Goal: Task Accomplishment & Management: Complete application form

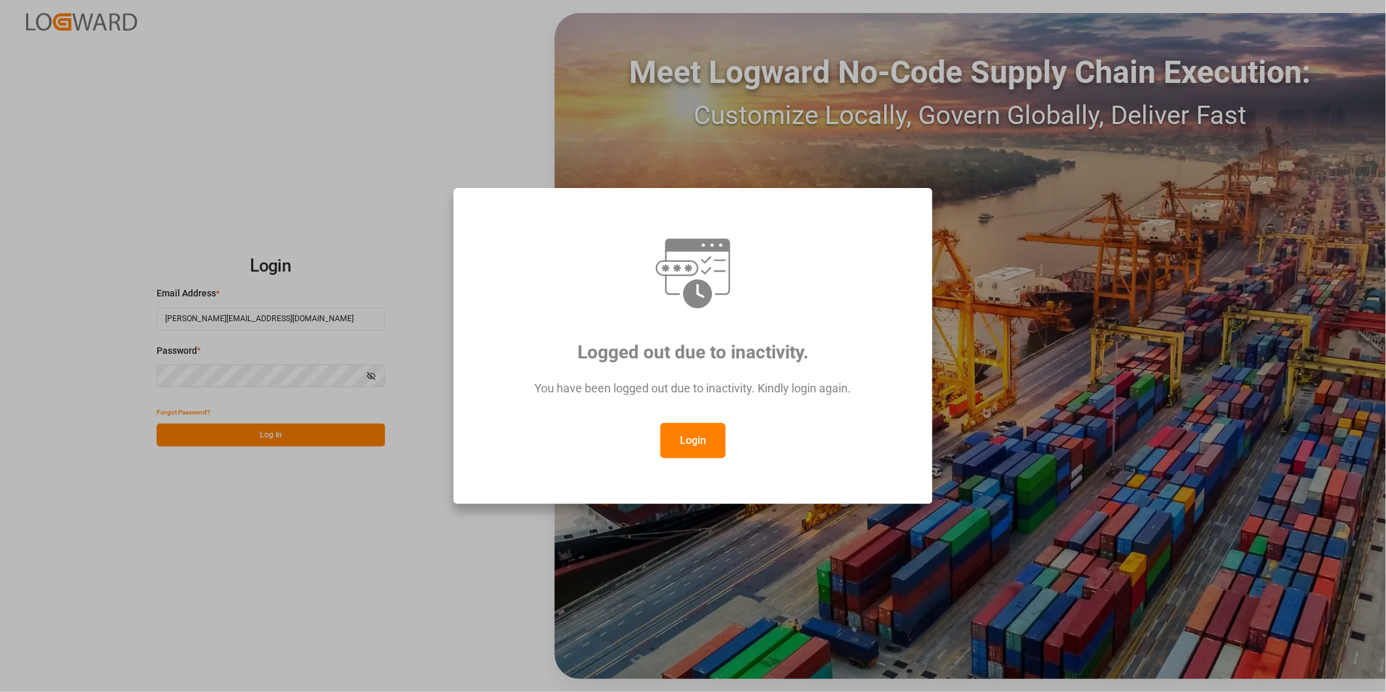
drag, startPoint x: 696, startPoint y: 444, endPoint x: 686, endPoint y: 442, distance: 10.5
click at [696, 442] on button "Login" at bounding box center [692, 440] width 65 height 35
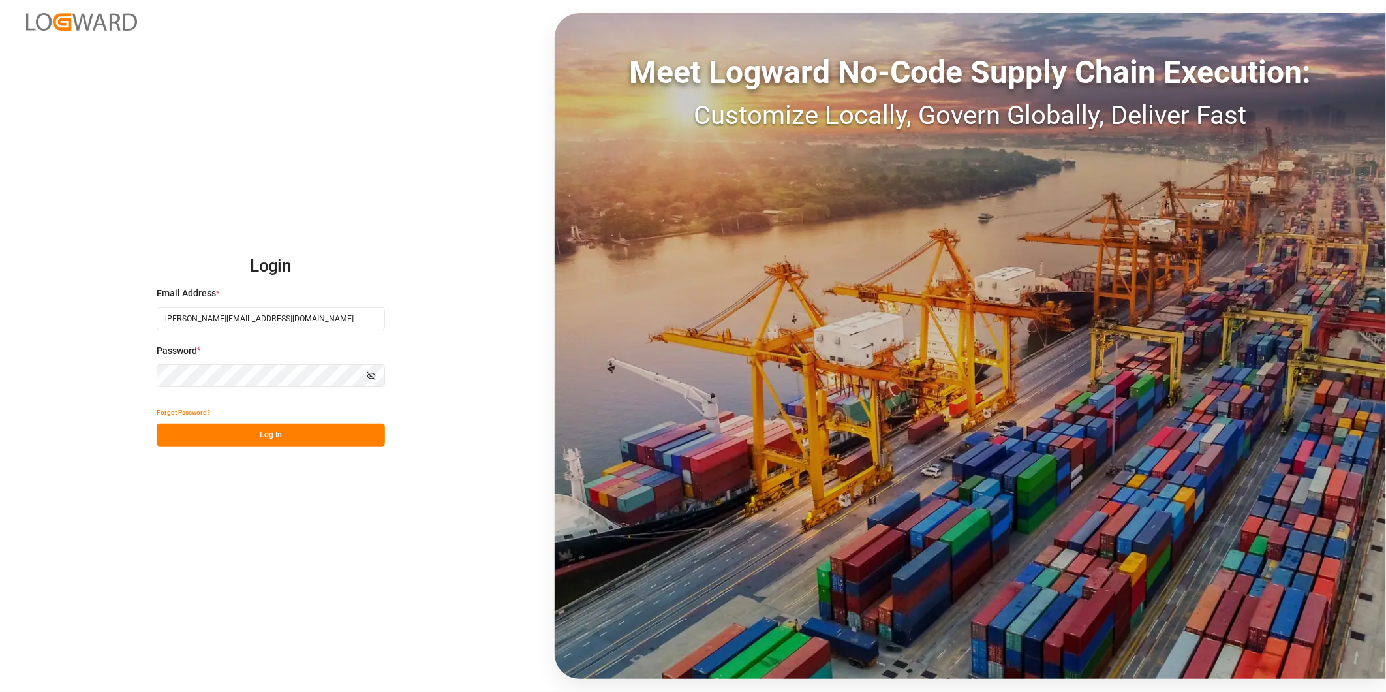
click at [286, 431] on button "Log In" at bounding box center [271, 434] width 228 height 23
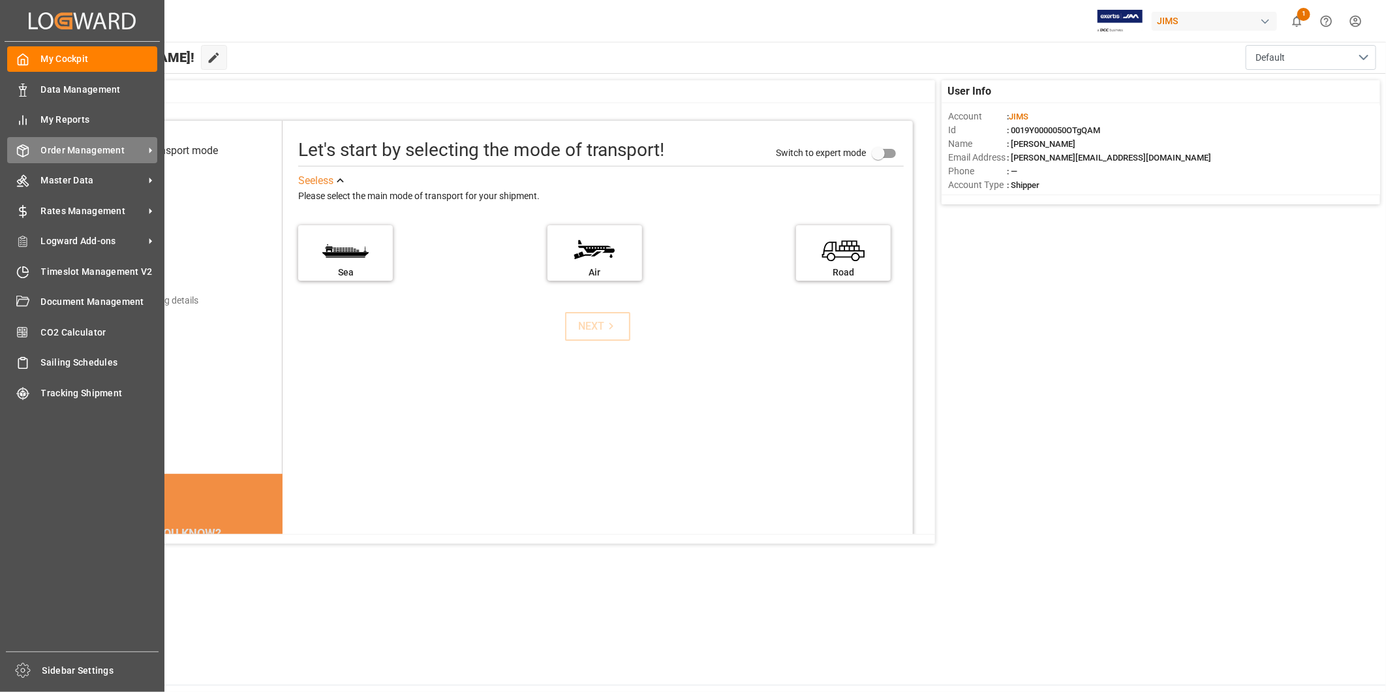
click at [116, 153] on span "Order Management" at bounding box center [92, 151] width 103 height 14
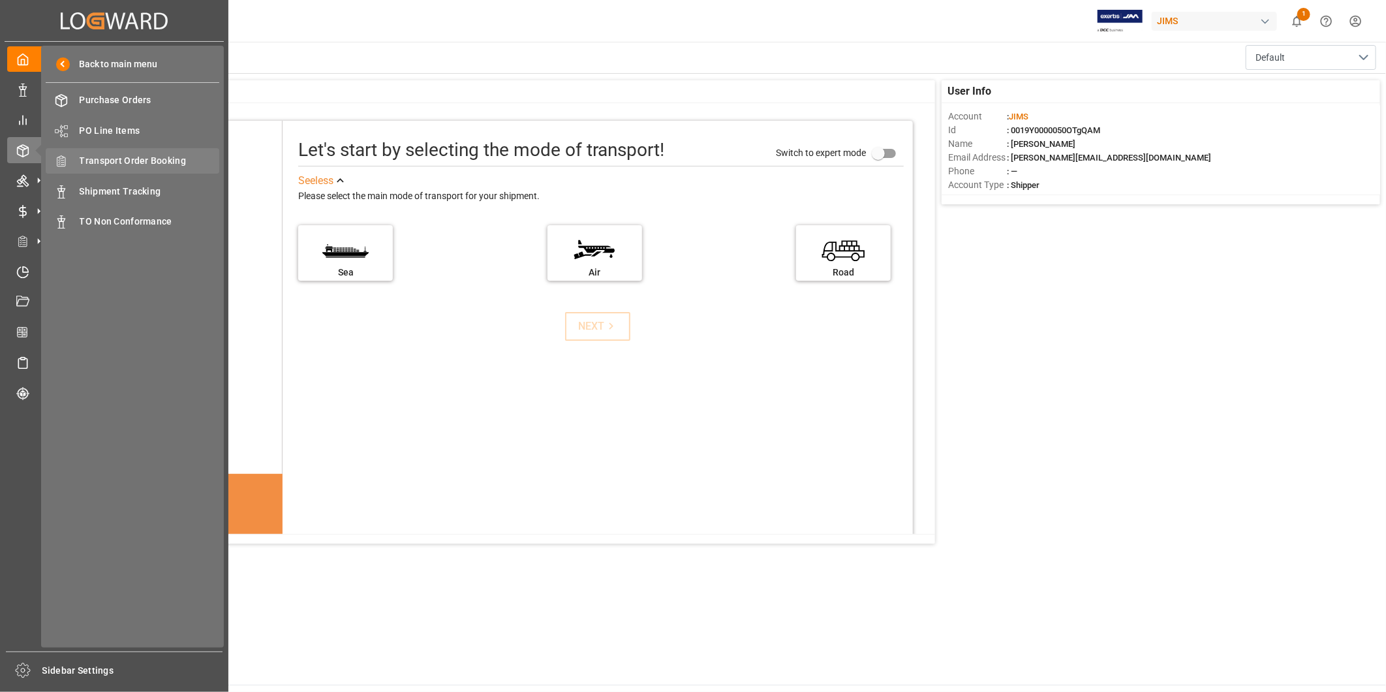
click at [189, 157] on span "Transport Order Booking" at bounding box center [150, 161] width 140 height 14
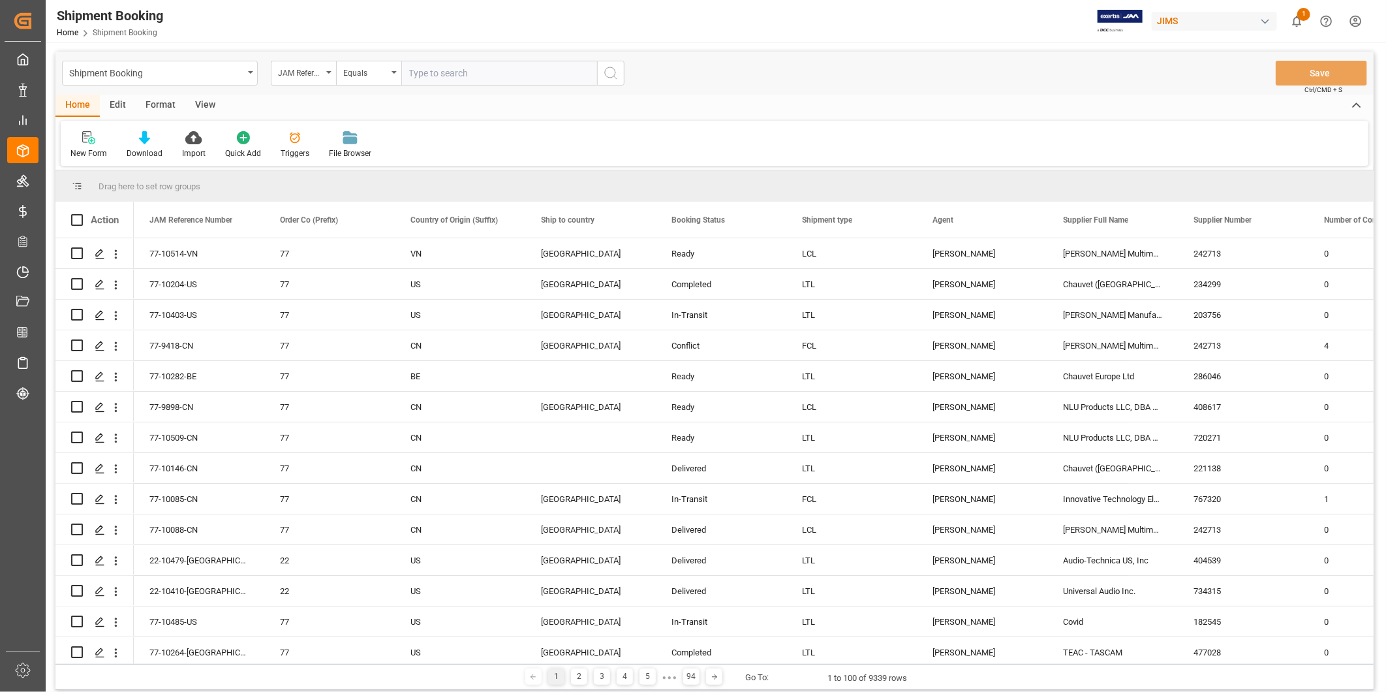
click at [904, 95] on div "Home Edit Format View" at bounding box center [714, 106] width 1318 height 22
click at [99, 154] on div "New Form" at bounding box center [88, 153] width 37 height 12
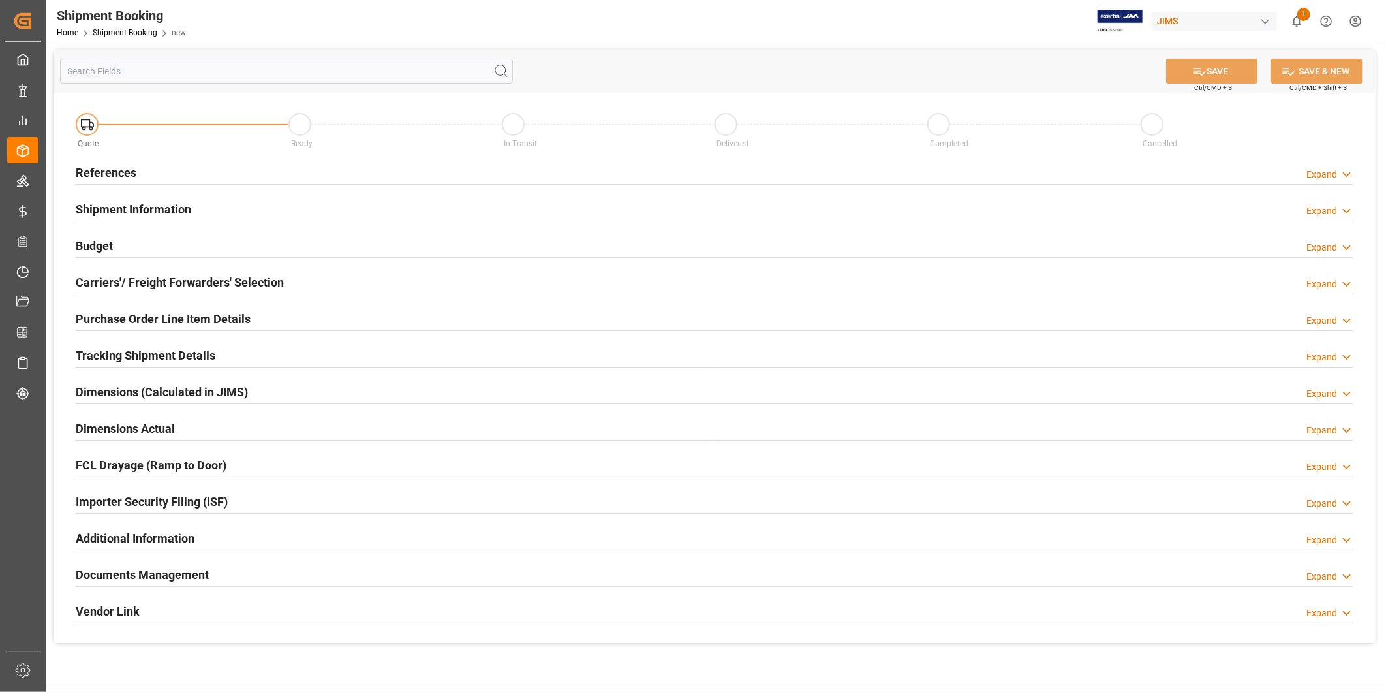
click at [1306, 170] on div "References Expand" at bounding box center [715, 171] width 1278 height 25
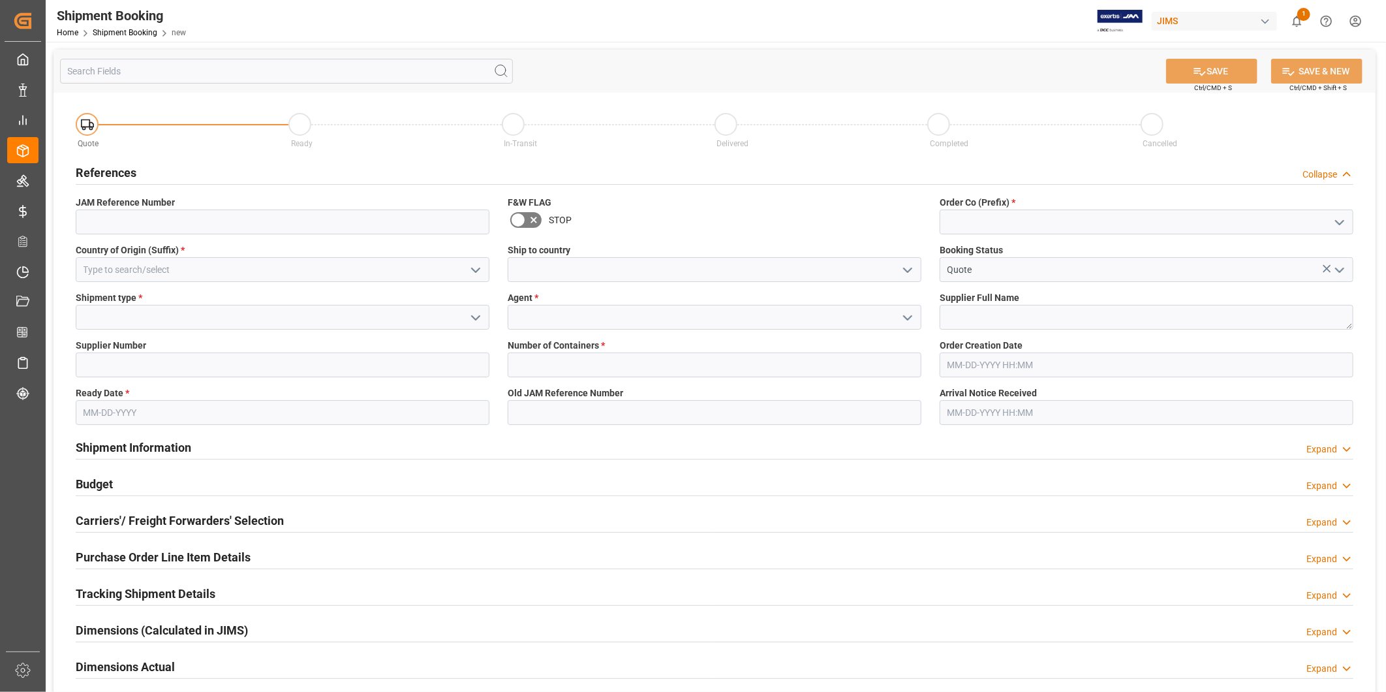
click at [1339, 229] on icon "open menu" at bounding box center [1340, 223] width 16 height 16
click at [1286, 251] on div "22" at bounding box center [1146, 250] width 412 height 29
type input "22"
click at [477, 268] on icon "open menu" at bounding box center [476, 270] width 16 height 16
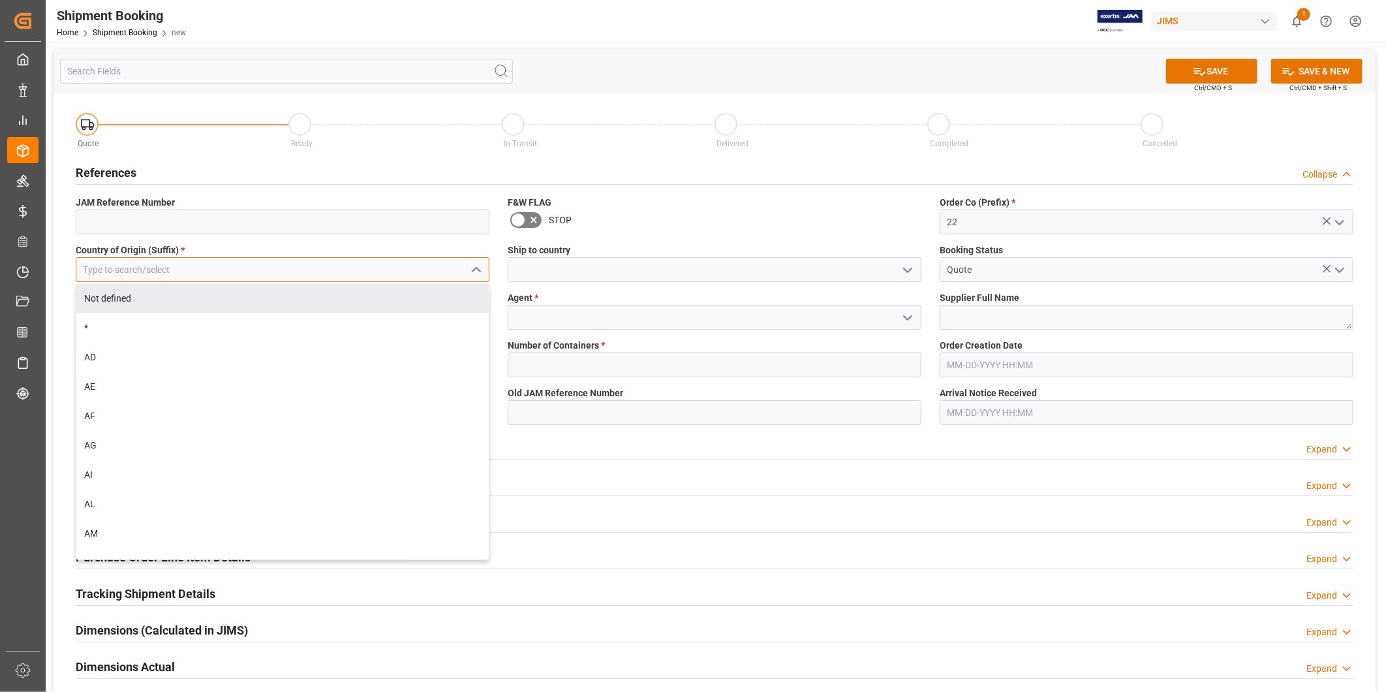
click at [353, 279] on input at bounding box center [283, 269] width 414 height 25
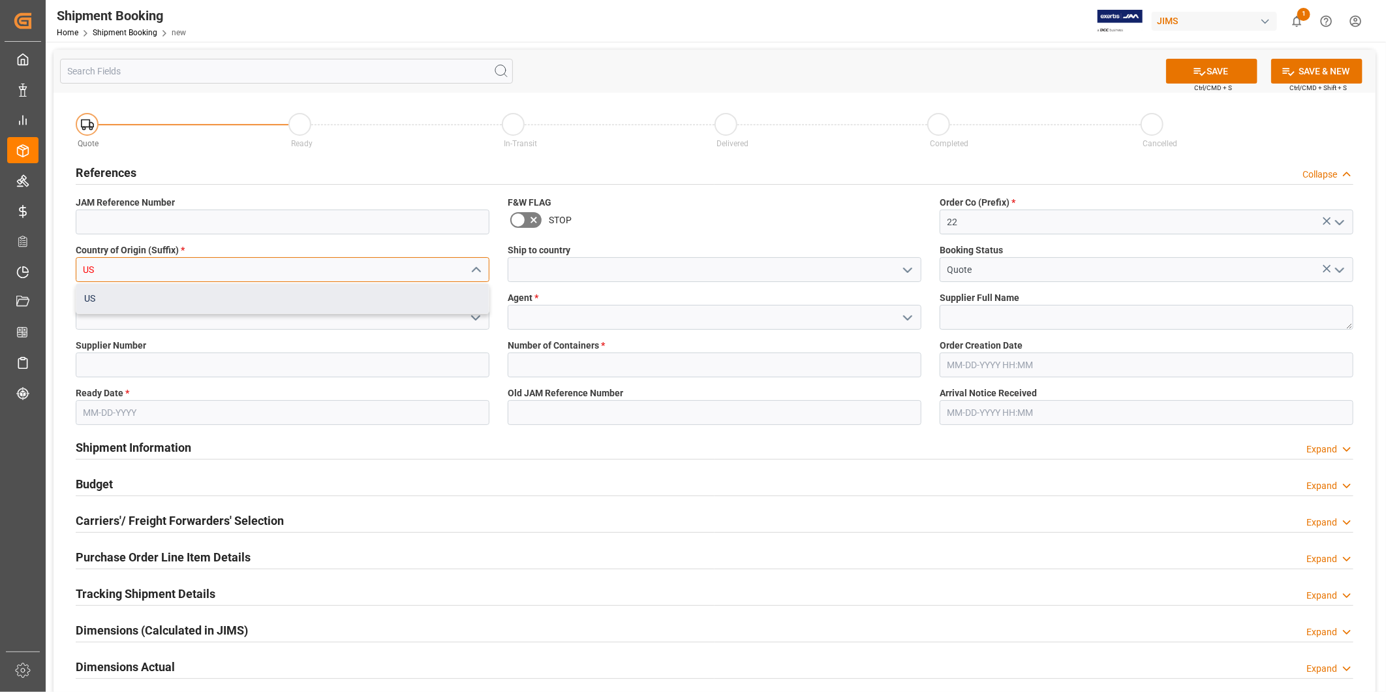
click at [405, 298] on div "US" at bounding box center [282, 298] width 412 height 29
type input "US"
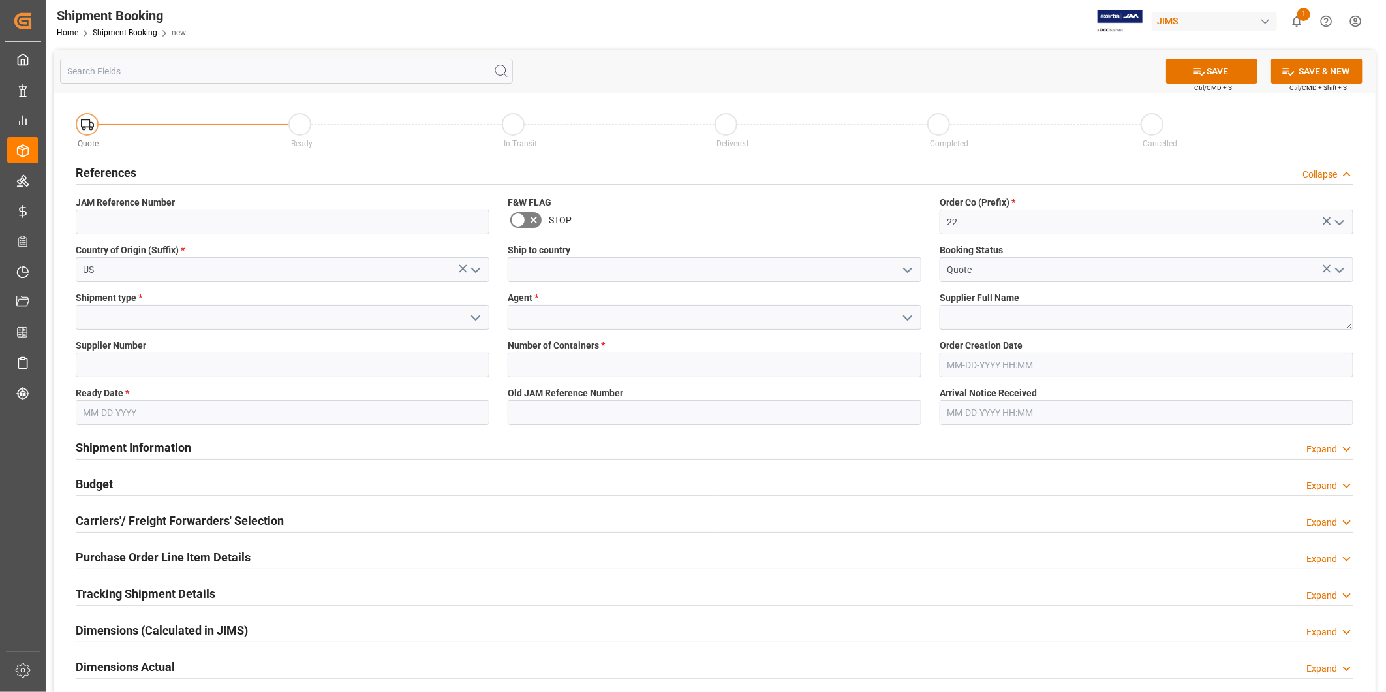
click at [912, 272] on icon "open menu" at bounding box center [908, 270] width 16 height 16
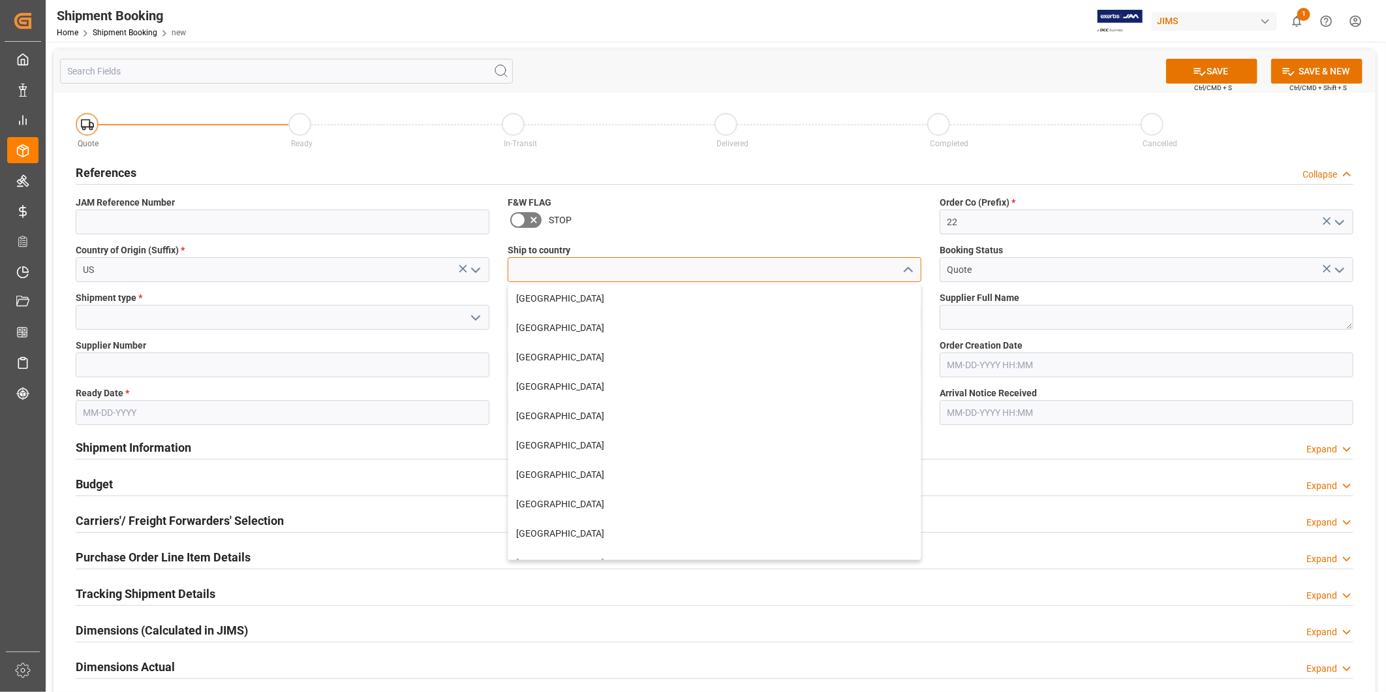
click at [859, 276] on input at bounding box center [715, 269] width 414 height 25
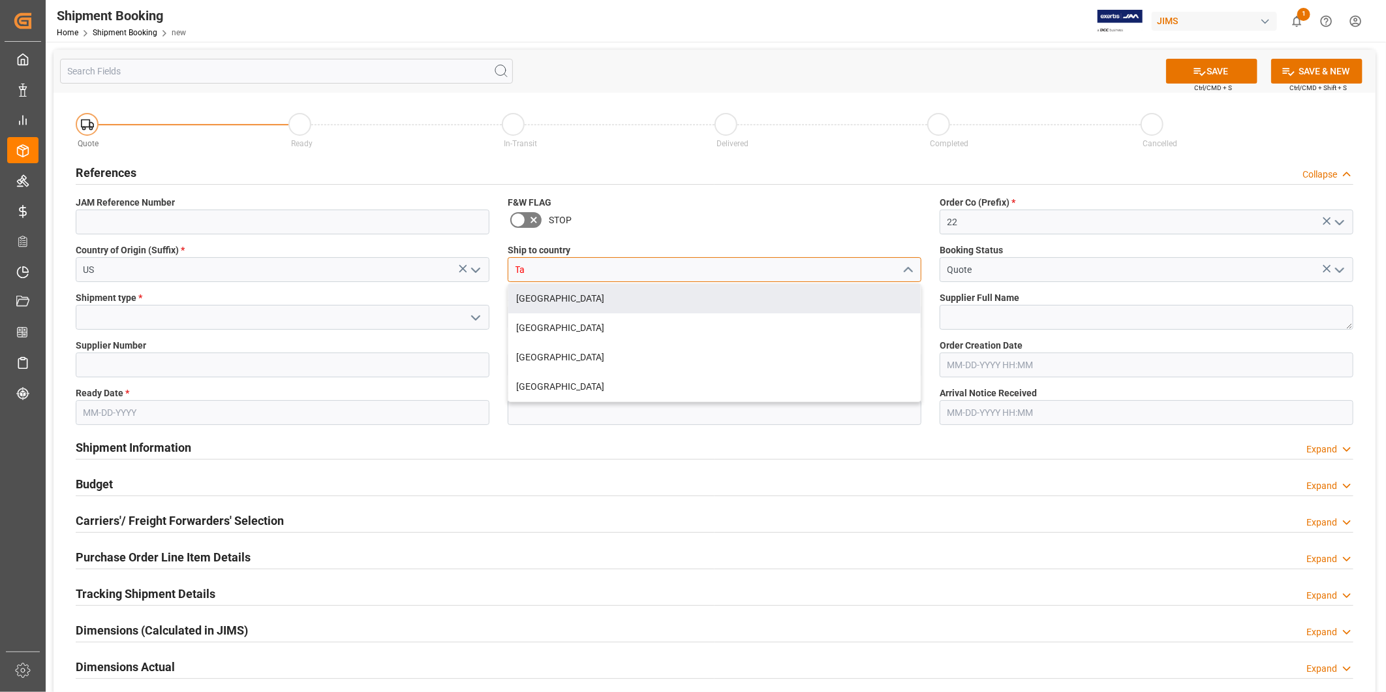
type input "T"
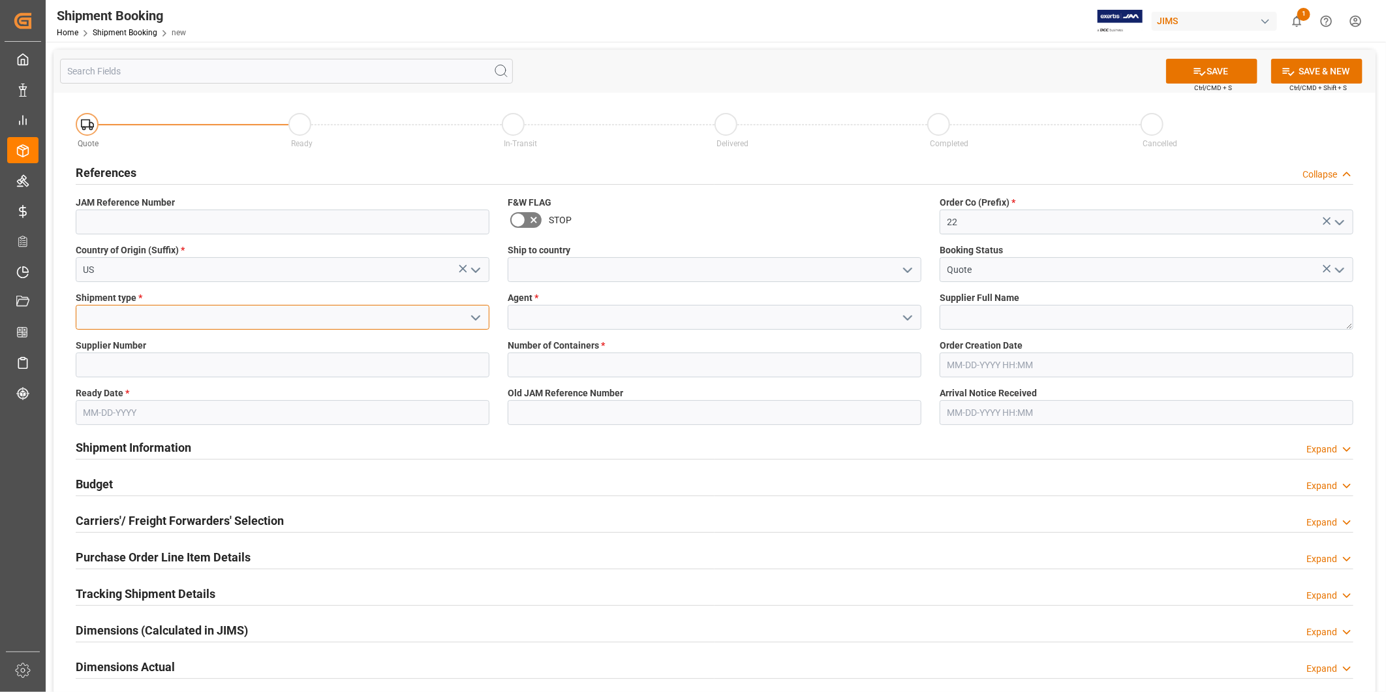
click at [424, 314] on input at bounding box center [283, 317] width 414 height 25
type input "LTL"
click at [632, 320] on input at bounding box center [715, 317] width 414 height 25
type input "Job Taku"
click at [1000, 320] on textarea at bounding box center [1147, 317] width 414 height 25
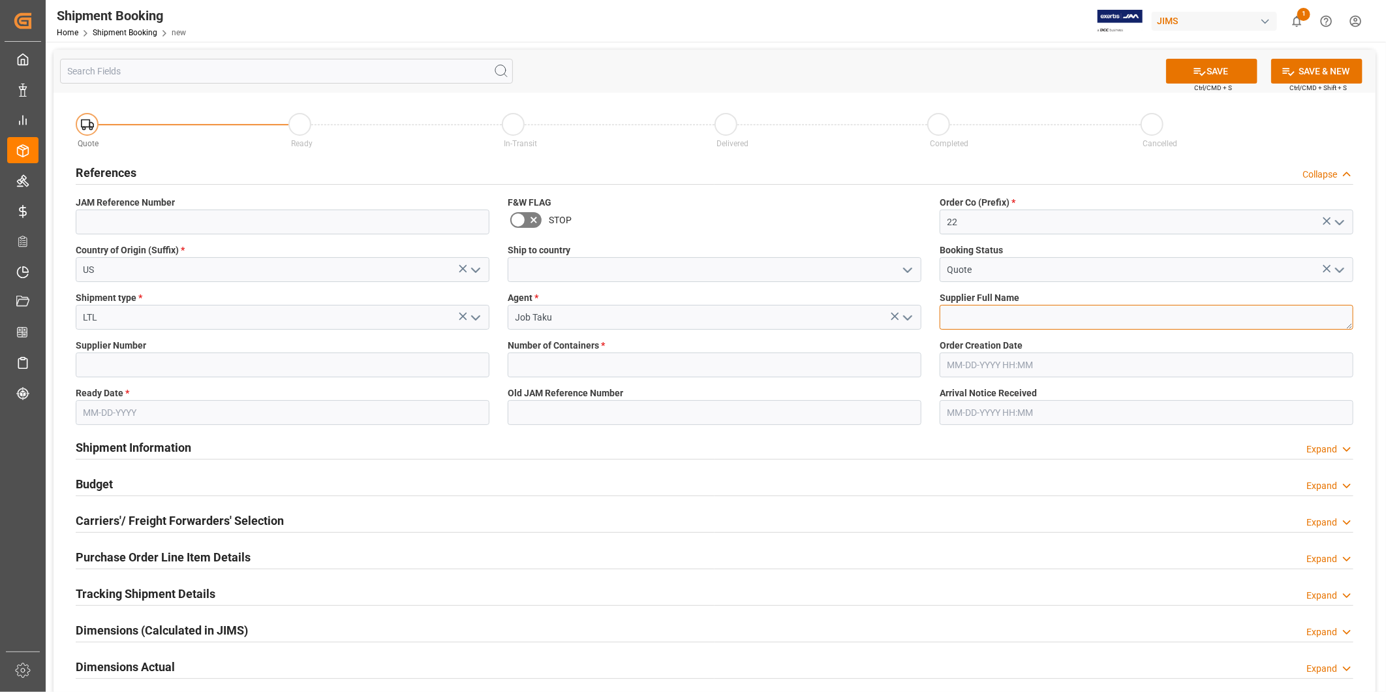
click at [1053, 316] on textarea at bounding box center [1147, 317] width 414 height 25
click at [1053, 316] on textarea "[PERSON_NAME]" at bounding box center [1147, 317] width 414 height 25
type textarea "[PERSON_NAME]"
click at [1095, 271] on input "Quote" at bounding box center [1147, 269] width 414 height 25
click at [1107, 245] on label "Booking Status" at bounding box center [1147, 250] width 414 height 14
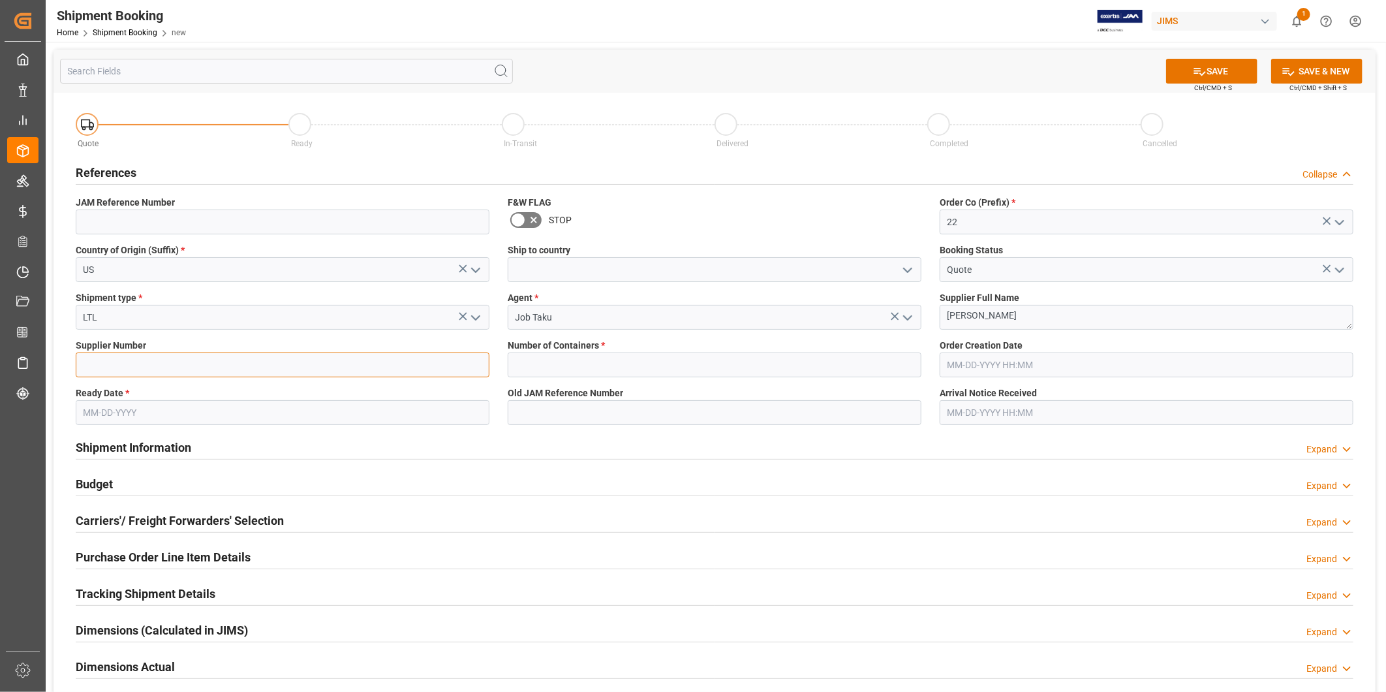
click at [253, 360] on input at bounding box center [283, 364] width 414 height 25
click at [607, 358] on input "text" at bounding box center [715, 364] width 414 height 25
type input "0"
click at [921, 354] on input "0" at bounding box center [715, 364] width 414 height 25
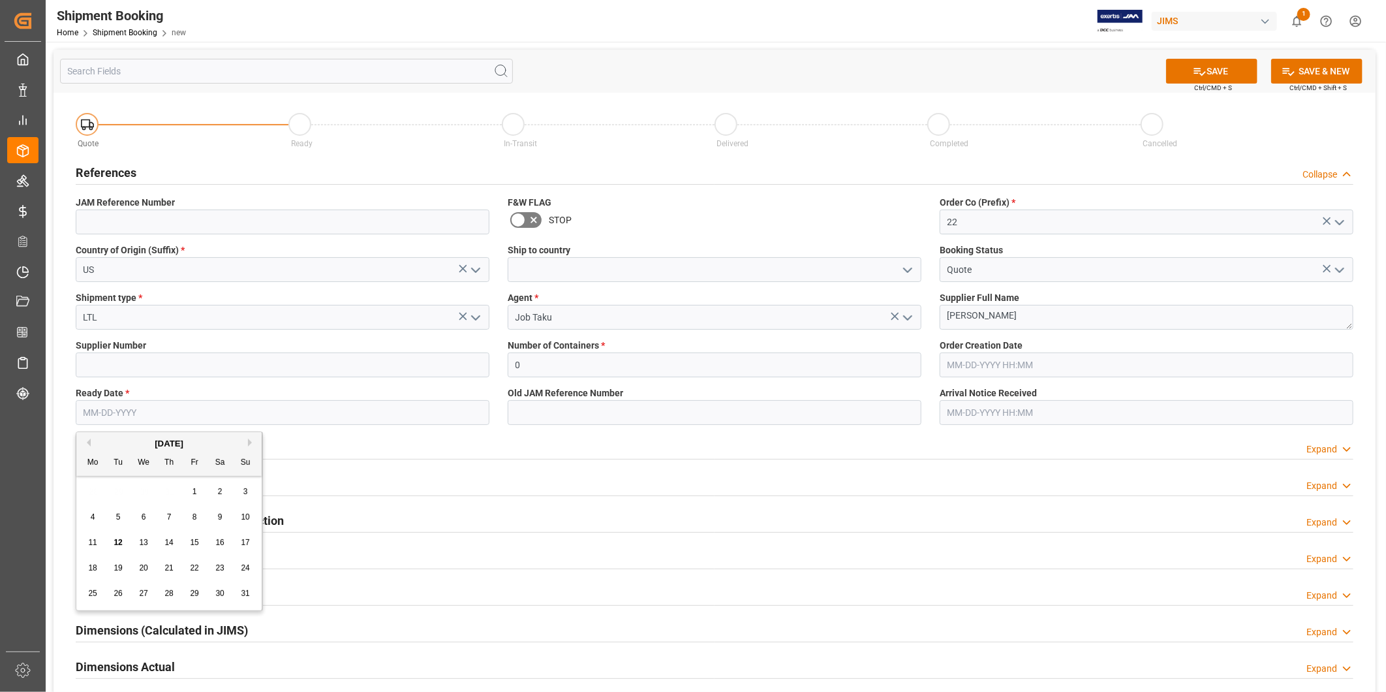
click at [215, 407] on input "text" at bounding box center [283, 412] width 414 height 25
click at [142, 547] on div "13" at bounding box center [144, 543] width 16 height 16
type input "[DATE]"
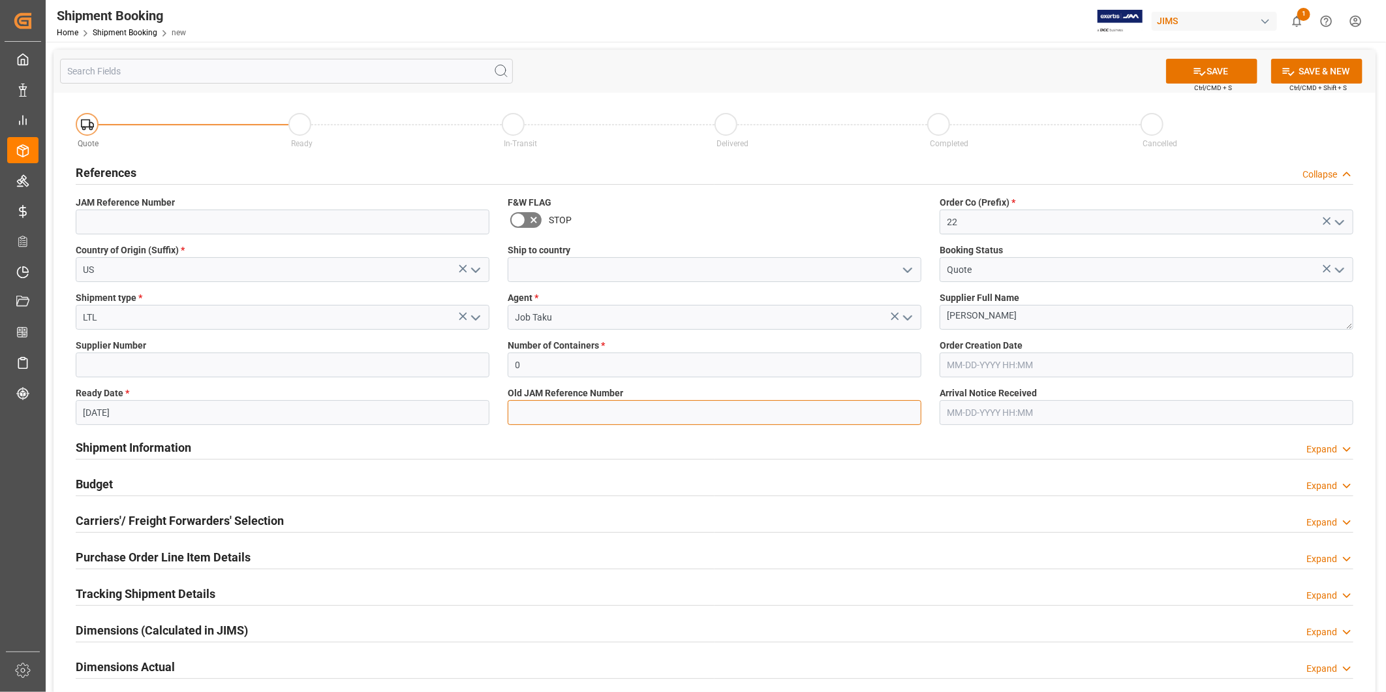
click at [618, 418] on input at bounding box center [715, 412] width 414 height 25
click at [1044, 436] on div "Shipment Information Expand" at bounding box center [715, 446] width 1278 height 25
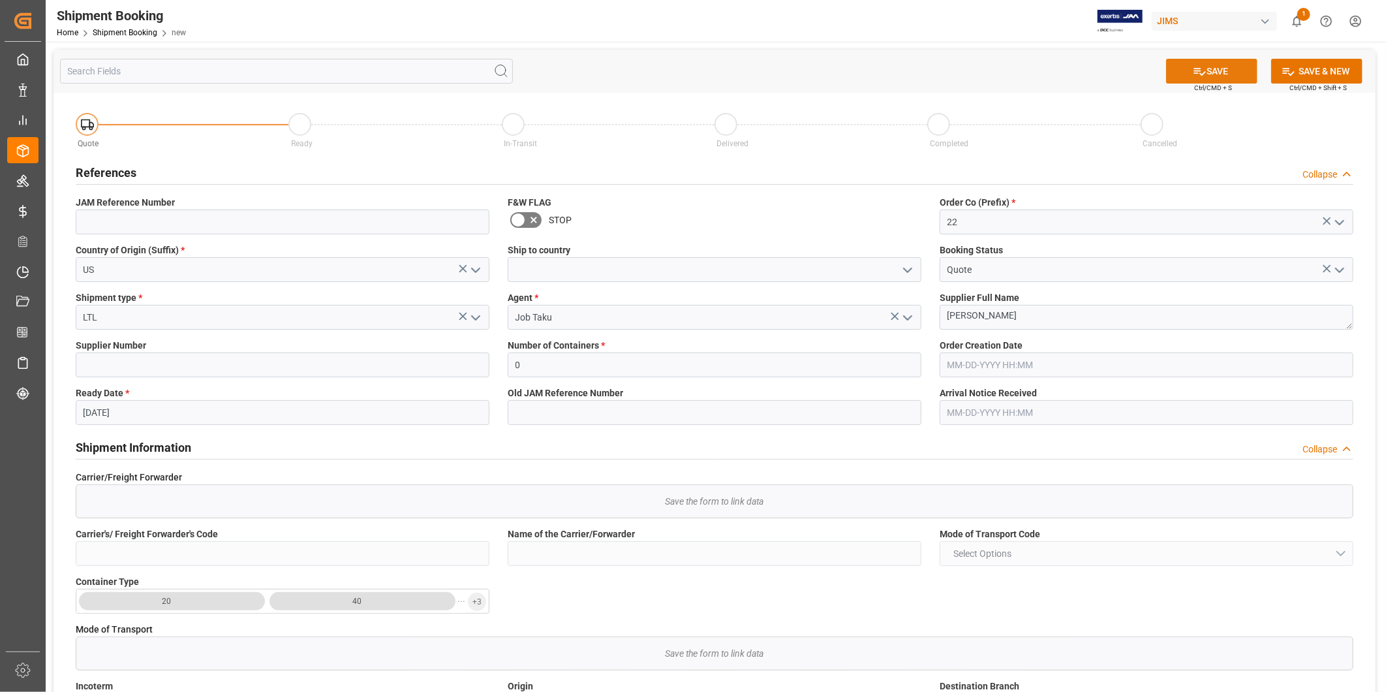
click at [1212, 72] on button "SAVE" at bounding box center [1211, 71] width 91 height 25
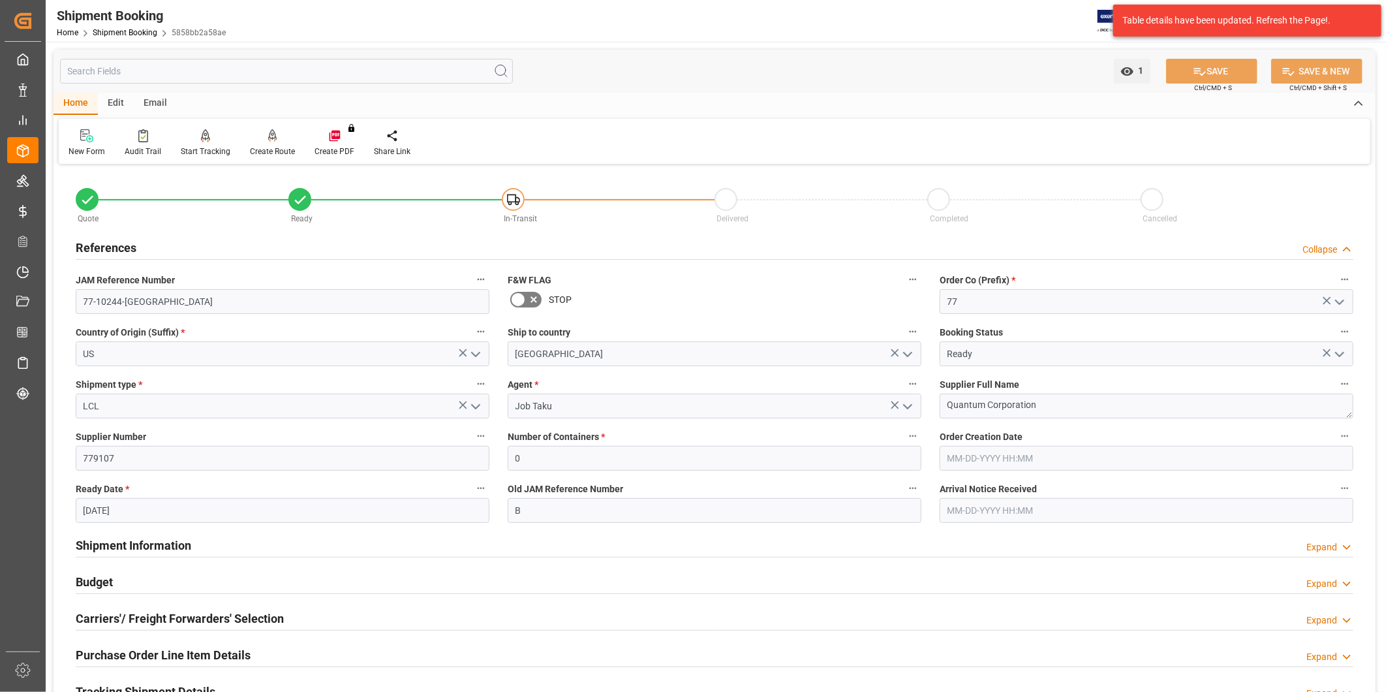
scroll to position [604, 0]
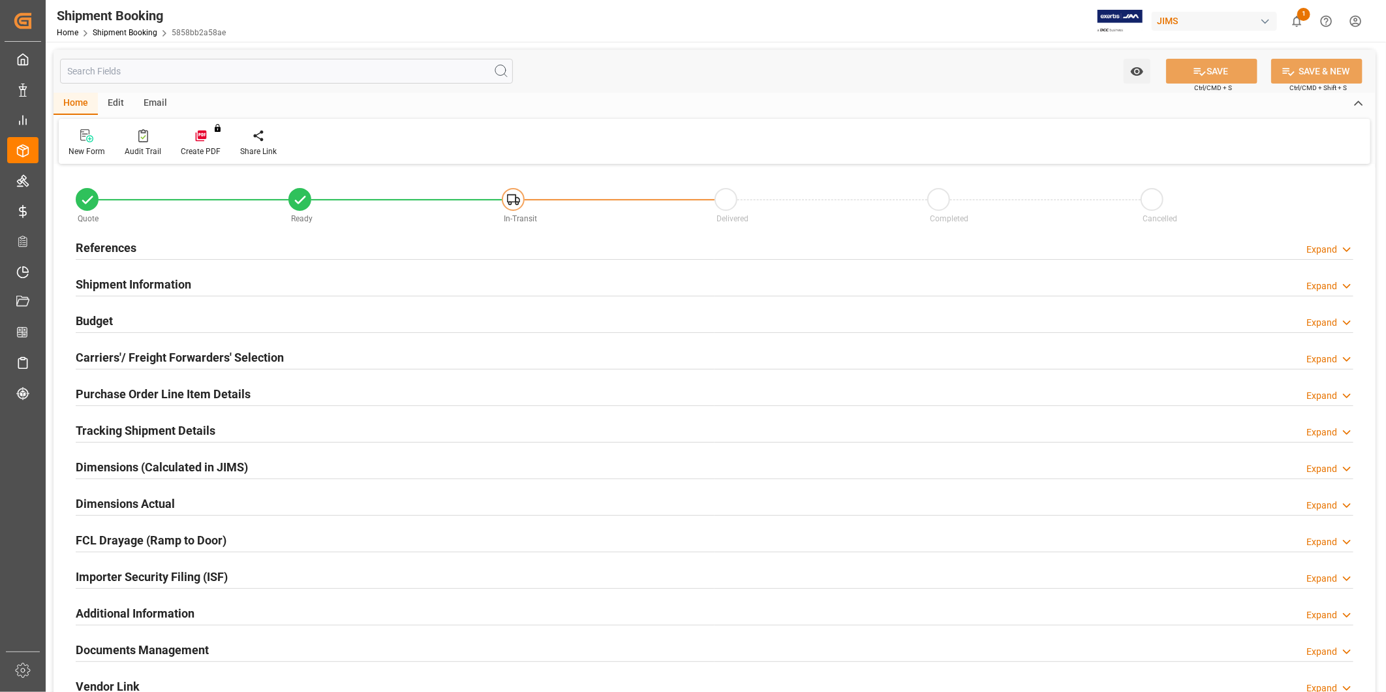
type input "0"
type input "07-23-2025"
click at [1319, 240] on div "References Expand" at bounding box center [715, 246] width 1278 height 25
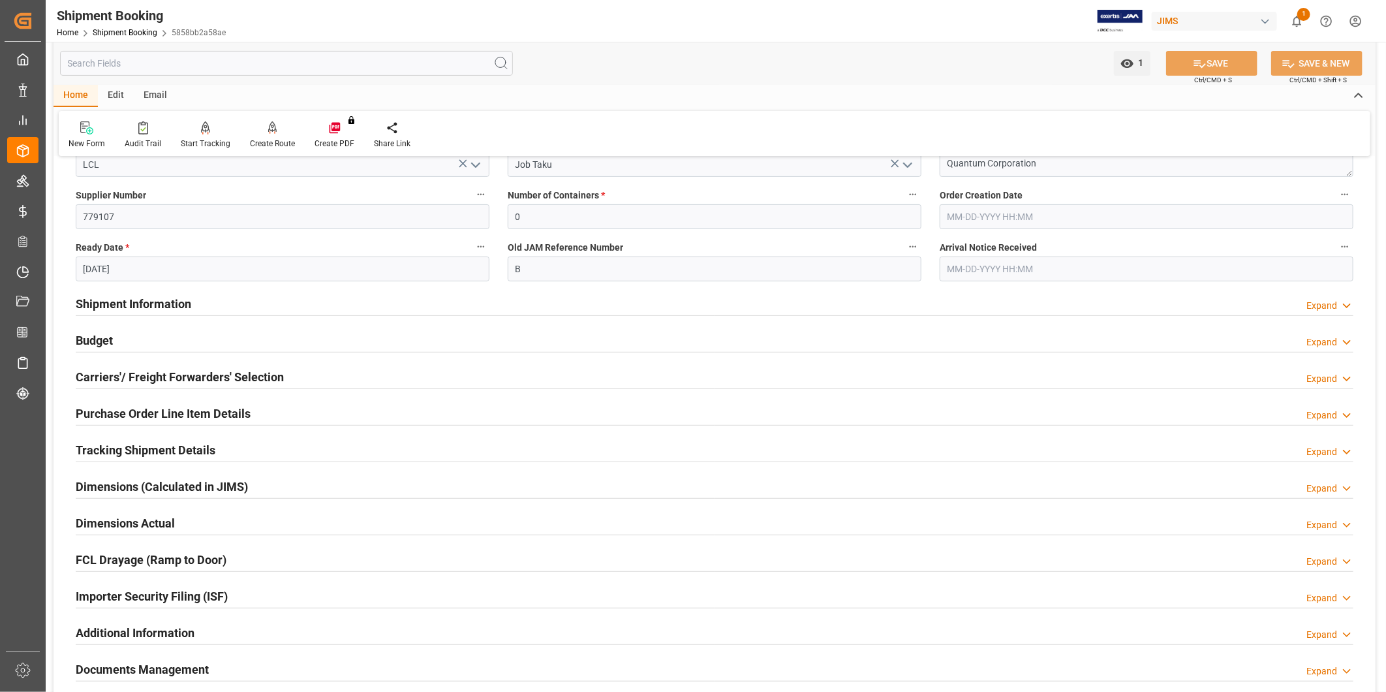
scroll to position [484, 0]
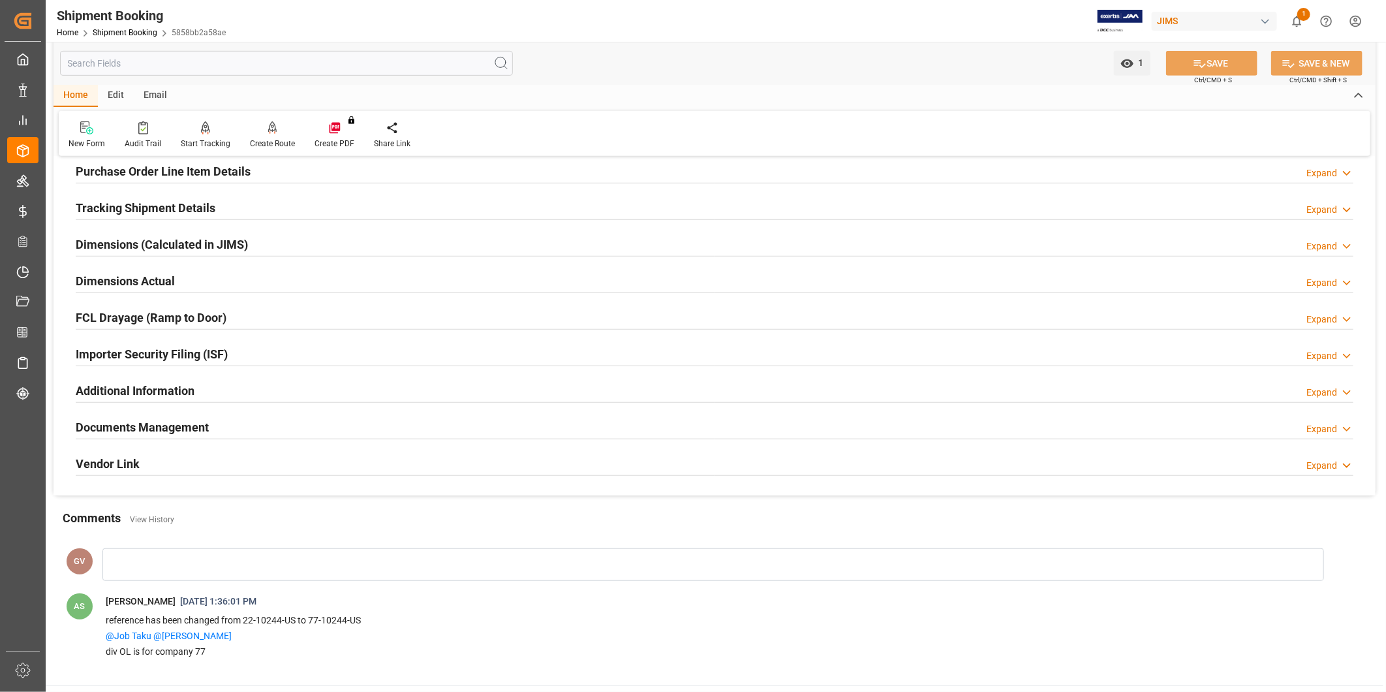
click at [249, 425] on div "Documents Management Expand" at bounding box center [715, 426] width 1278 height 25
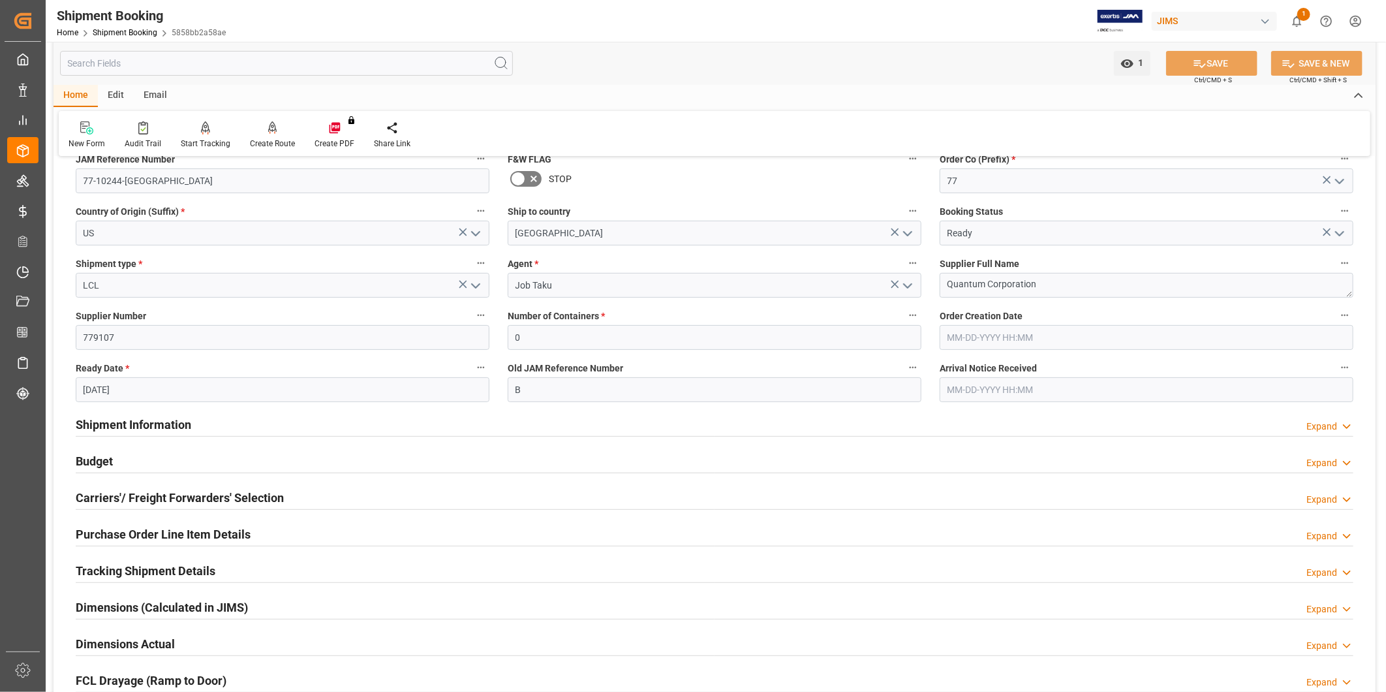
scroll to position [0, 0]
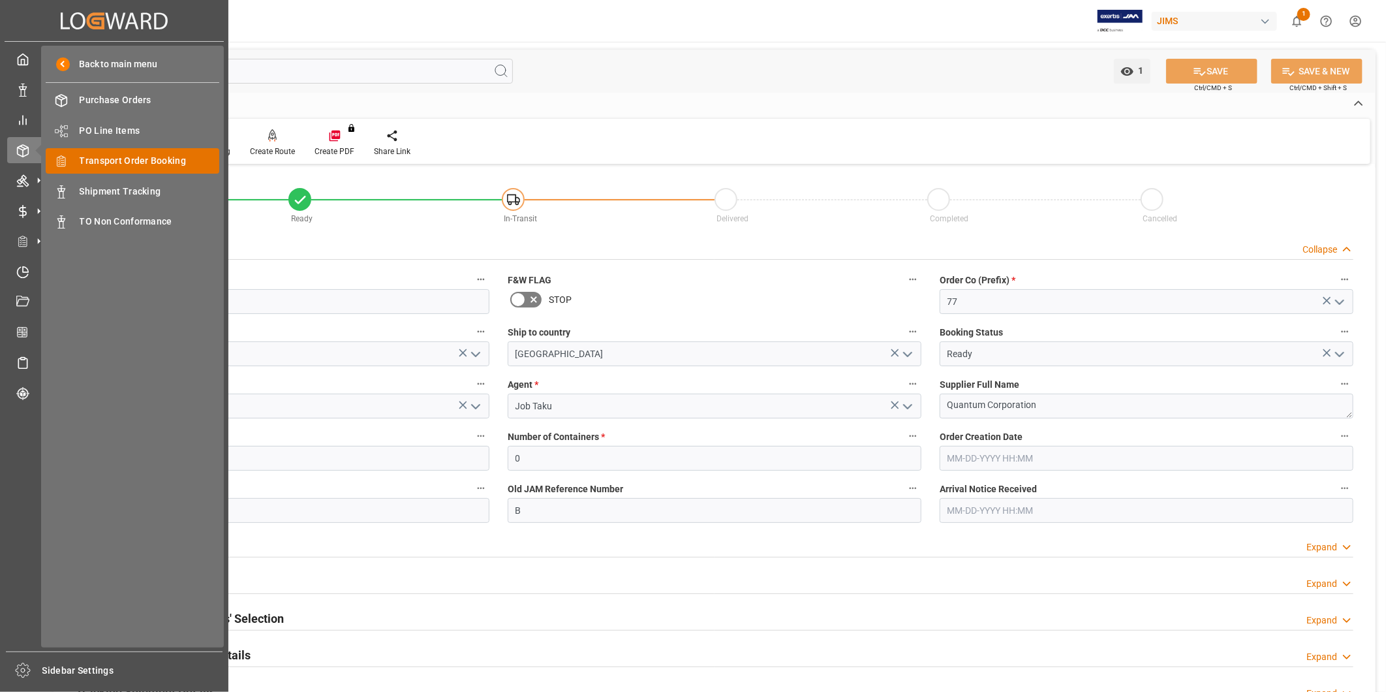
click at [141, 167] on div "Transport Order Booking Transport Order Booking" at bounding box center [133, 160] width 174 height 25
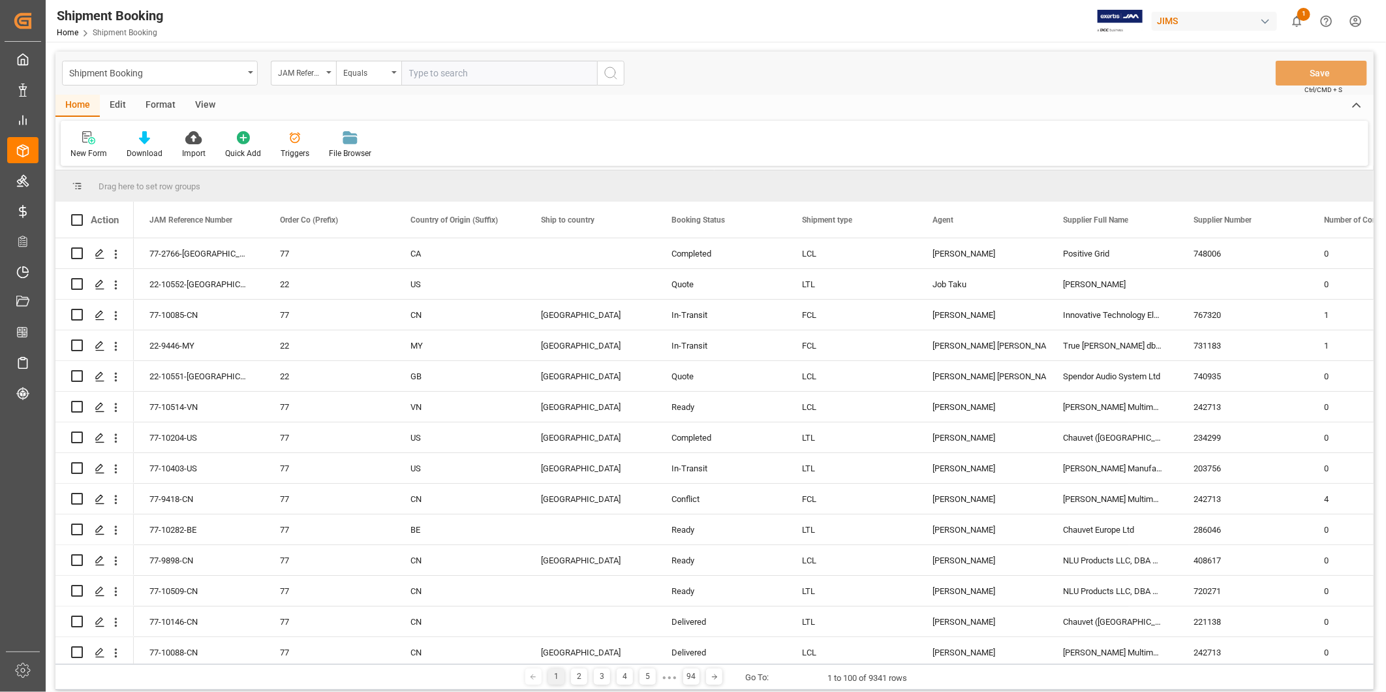
click at [475, 67] on input "text" at bounding box center [499, 73] width 196 height 25
type input "22-10552-[GEOGRAPHIC_DATA]"
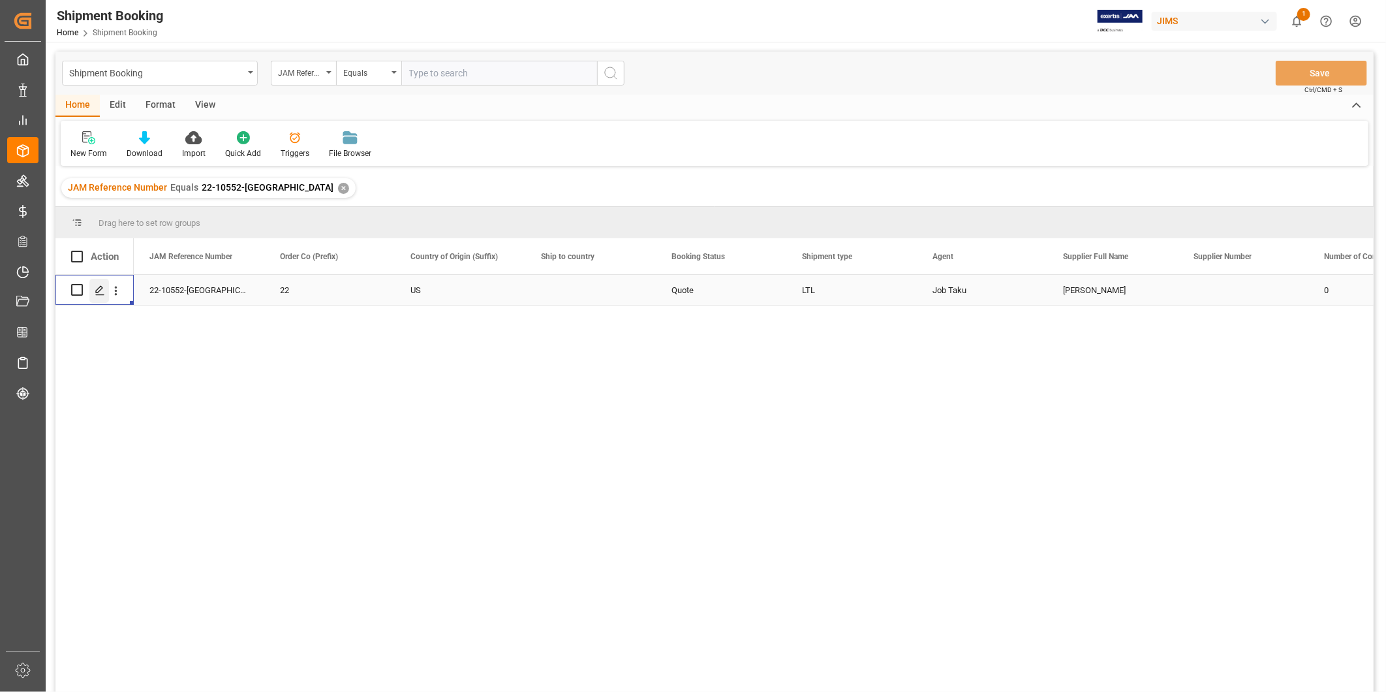
click at [100, 291] on icon "Press SPACE to select this row." at bounding box center [100, 290] width 10 height 10
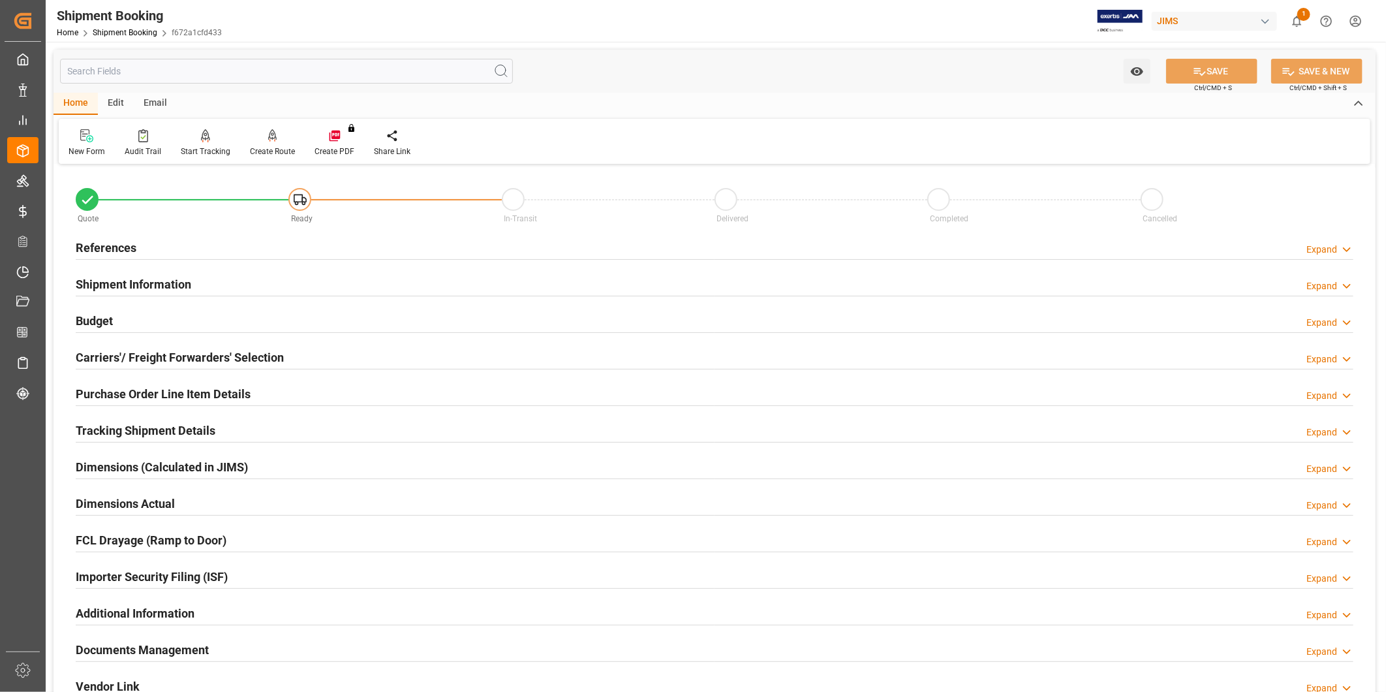
click at [1335, 245] on div "Expand" at bounding box center [1321, 250] width 31 height 14
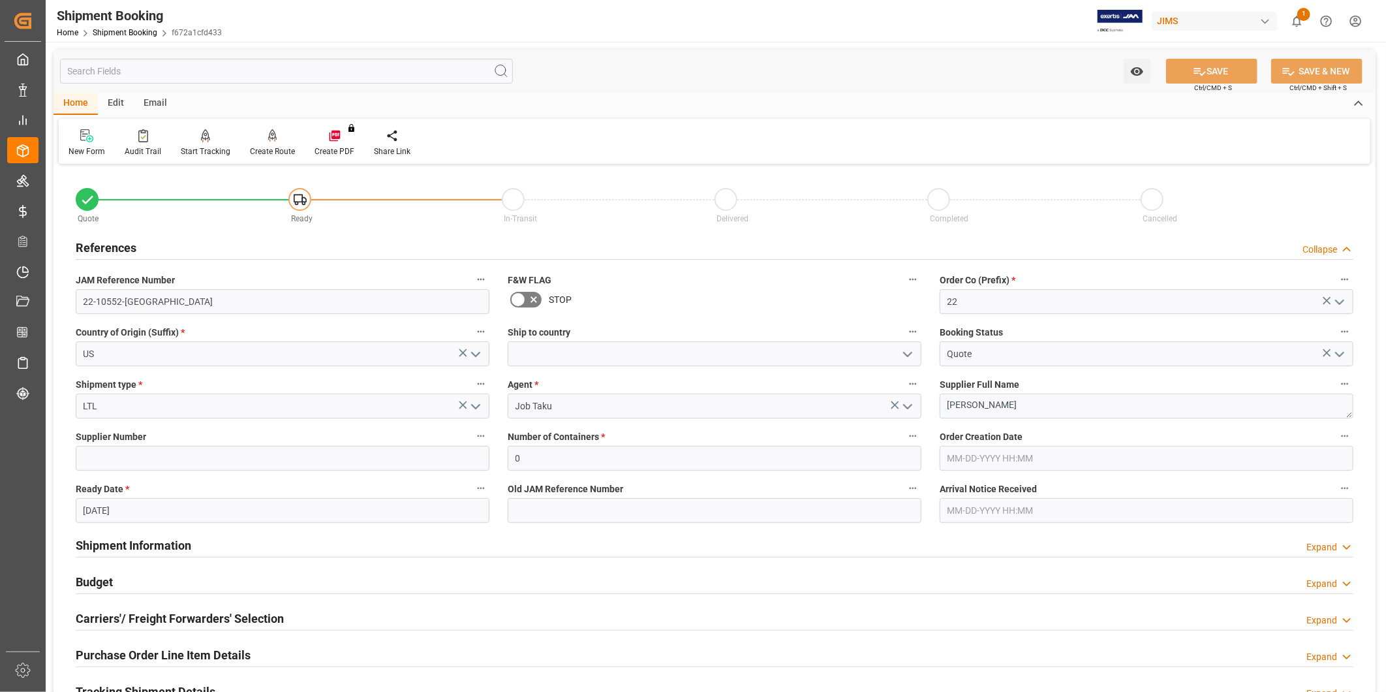
click at [1335, 245] on div "Collapse" at bounding box center [1319, 250] width 35 height 14
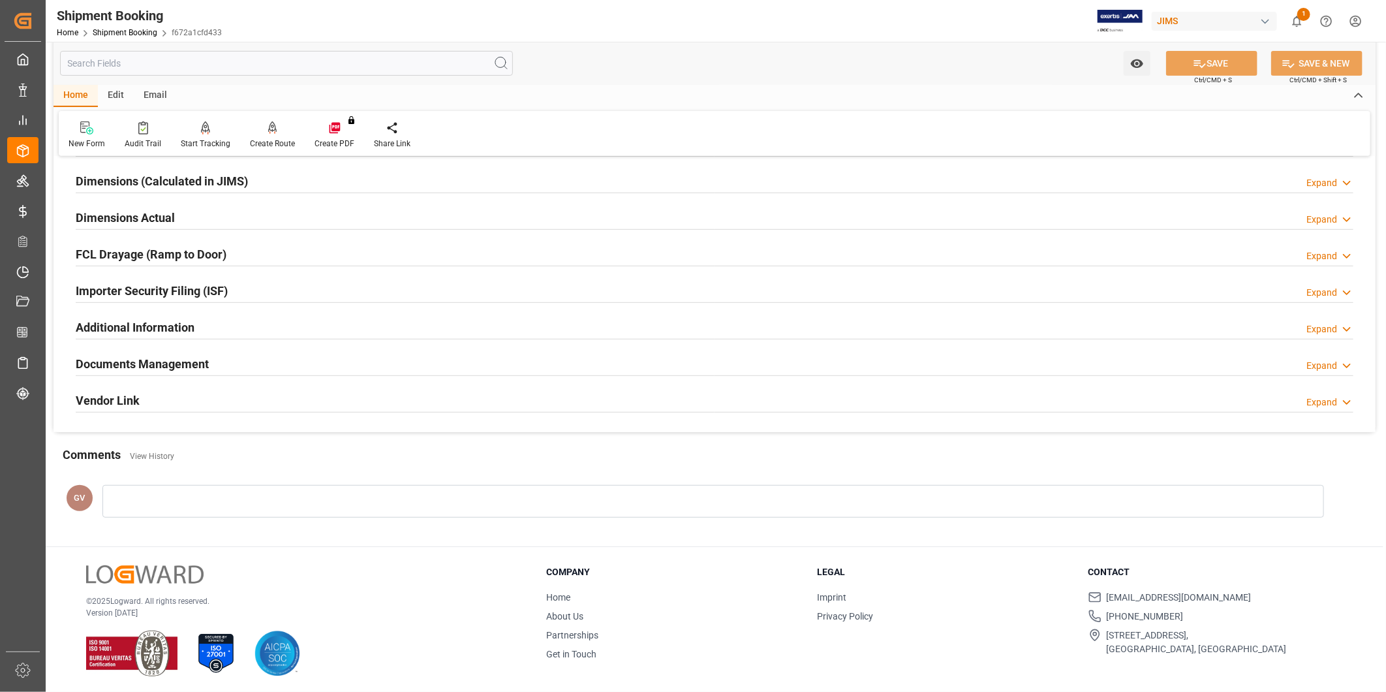
scroll to position [289, 0]
click at [243, 366] on div "Documents Management Expand" at bounding box center [715, 360] width 1278 height 25
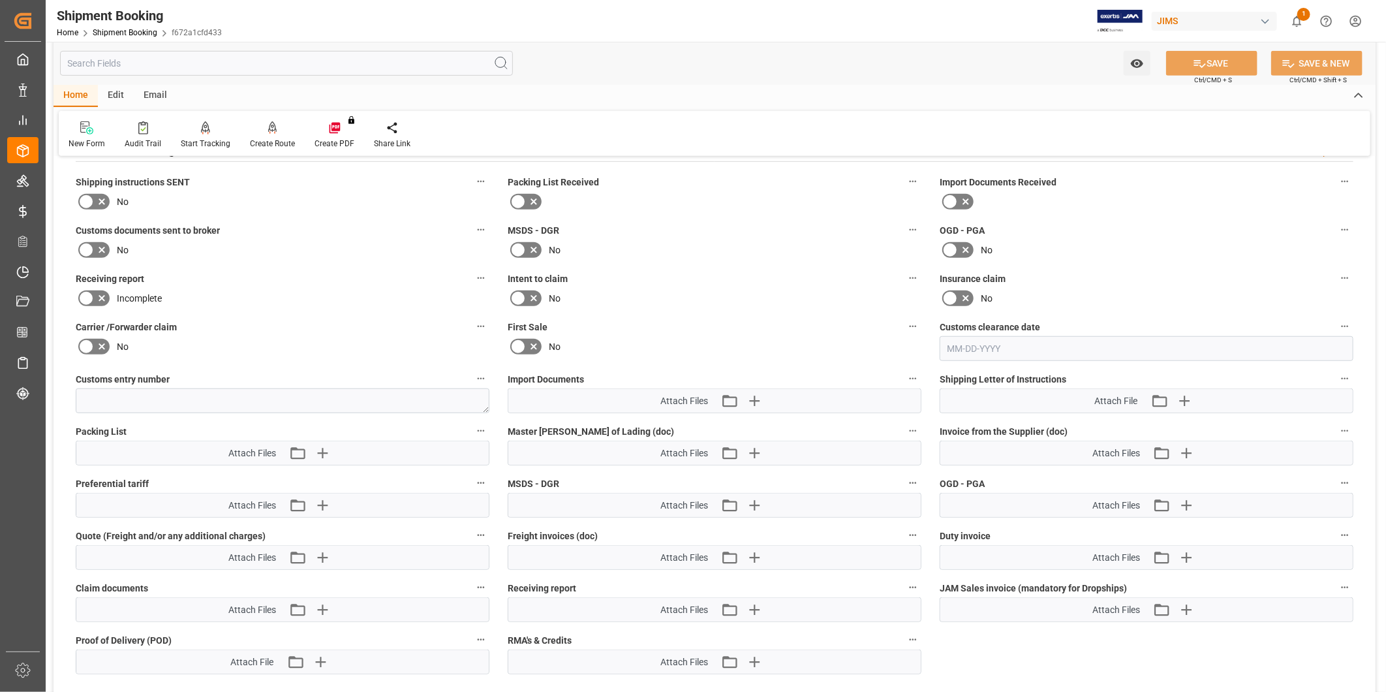
scroll to position [531, 0]
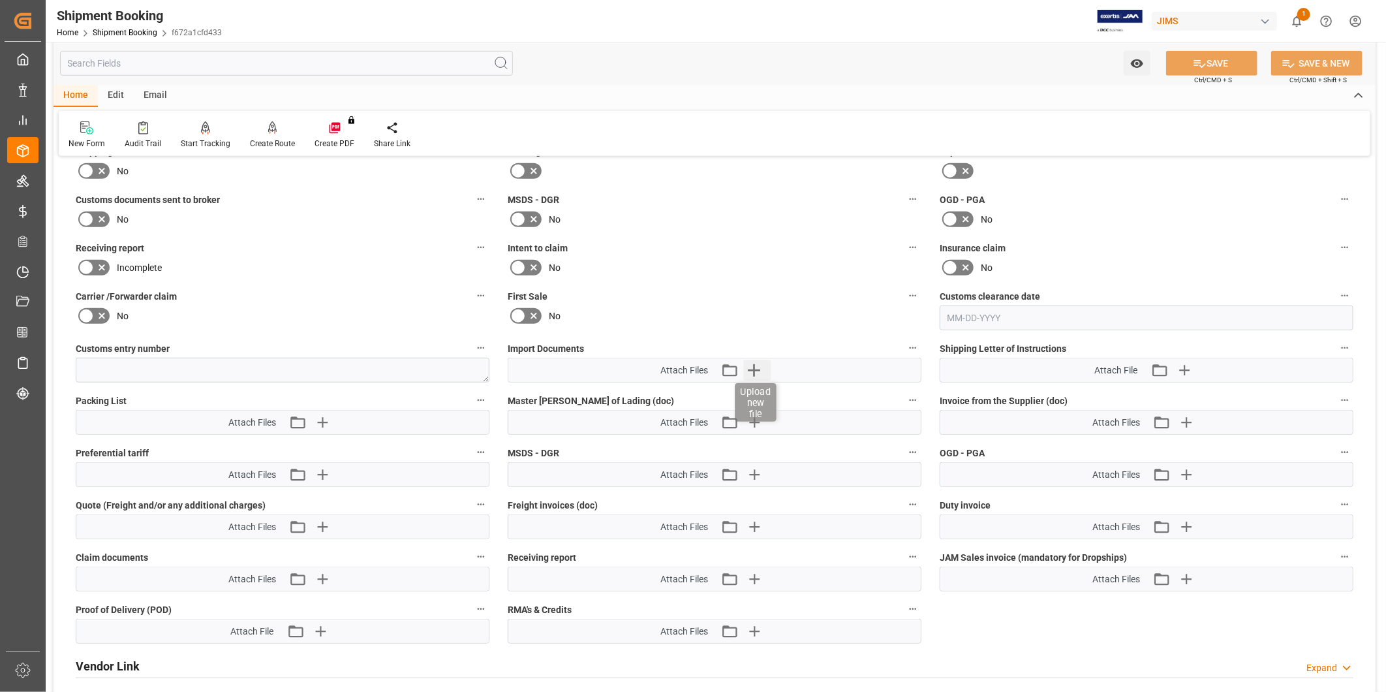
click at [753, 362] on icon "button" at bounding box center [754, 370] width 21 height 21
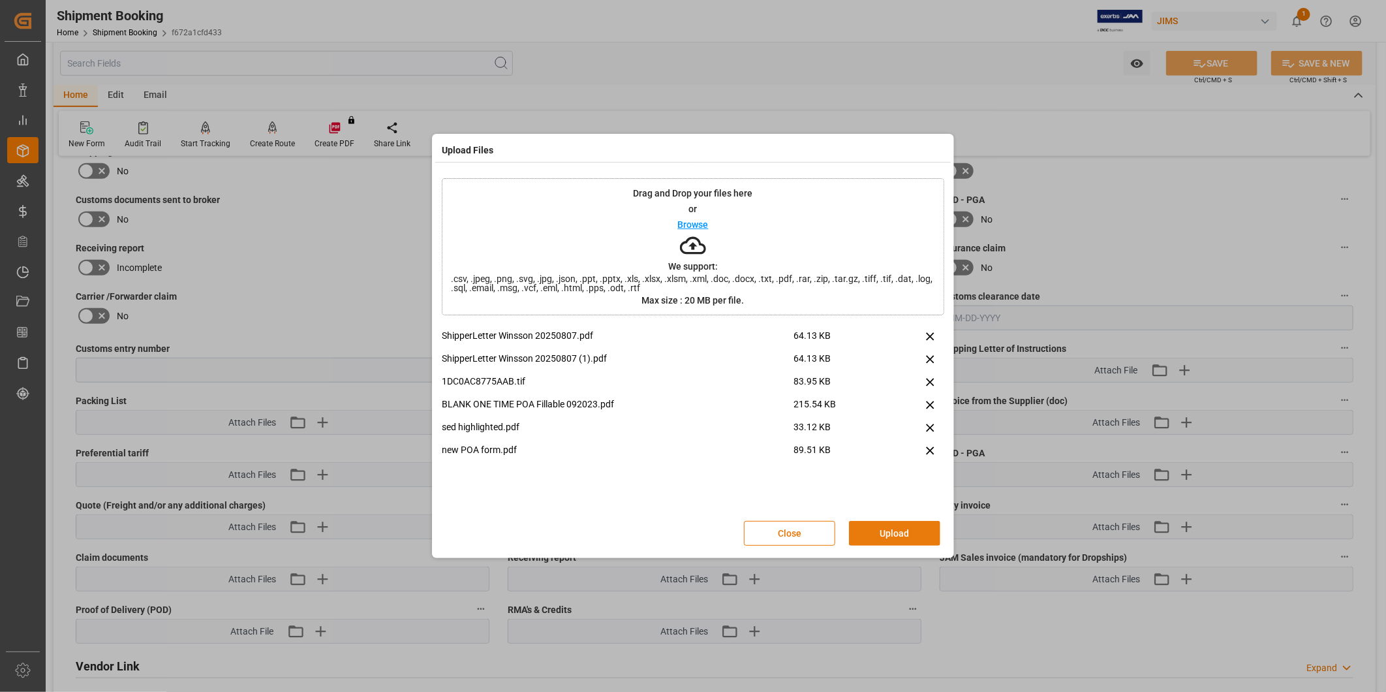
click at [888, 531] on button "Upload" at bounding box center [894, 533] width 91 height 25
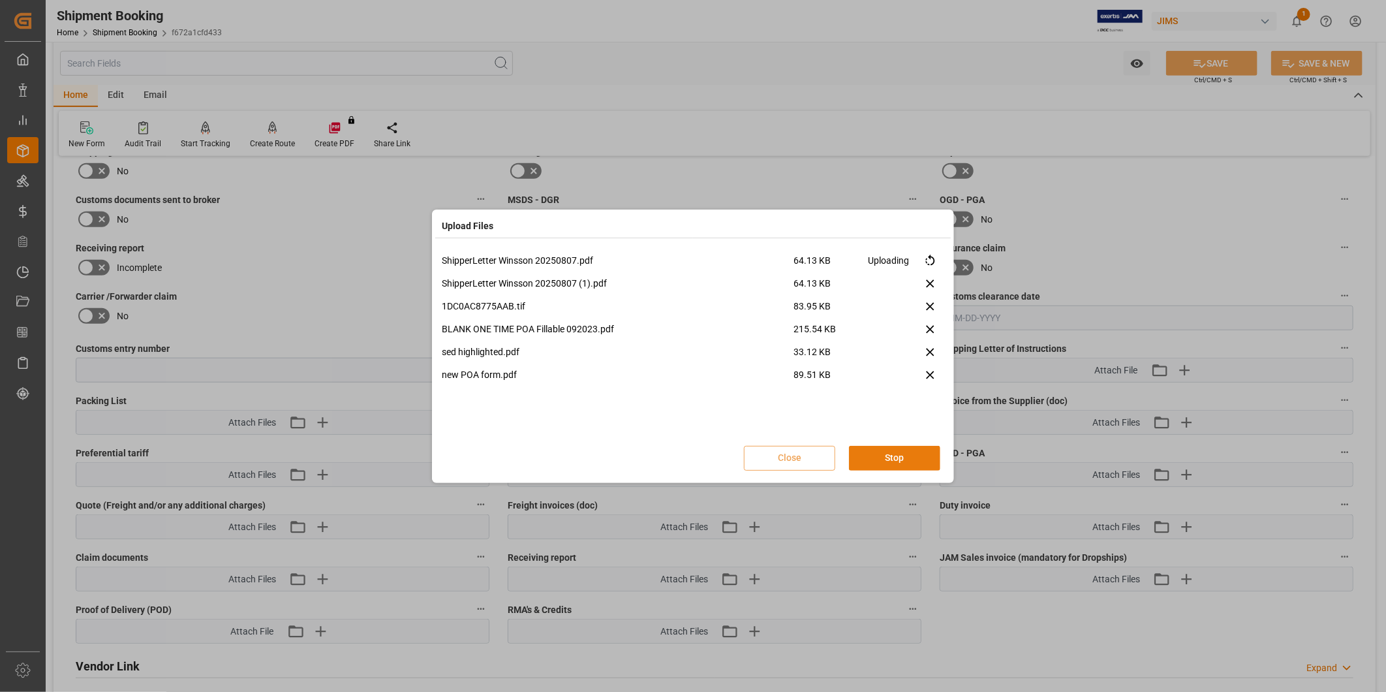
click at [902, 453] on button "Stop" at bounding box center [894, 458] width 91 height 25
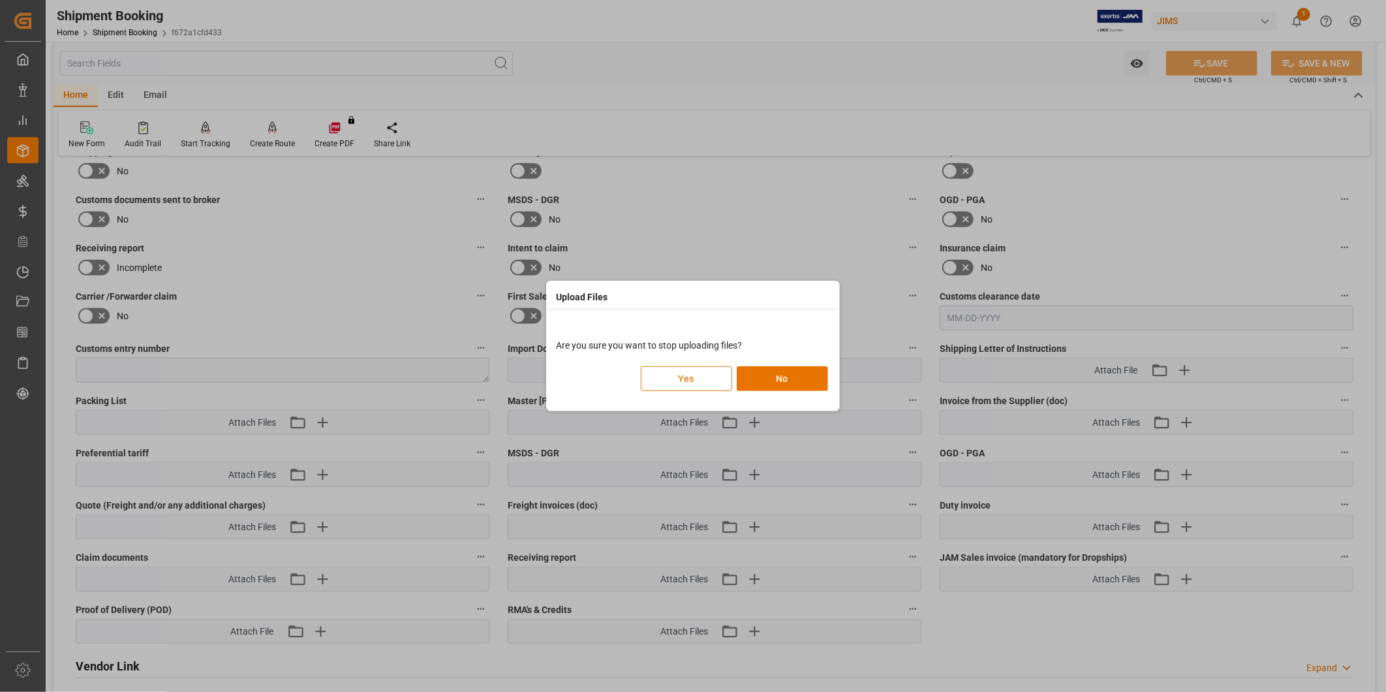
click at [714, 381] on button "Yes" at bounding box center [686, 378] width 91 height 25
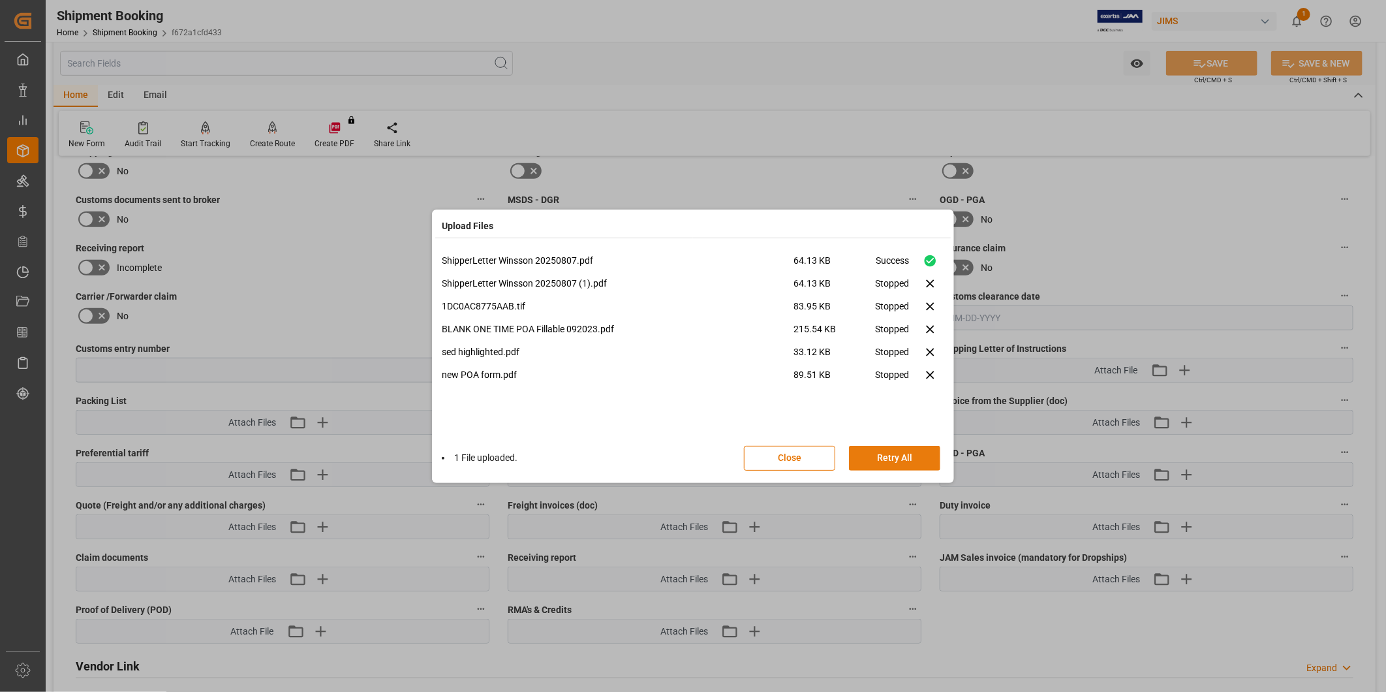
click at [908, 446] on button "Retry All" at bounding box center [894, 458] width 91 height 25
click at [908, 446] on button "Done" at bounding box center [894, 458] width 91 height 25
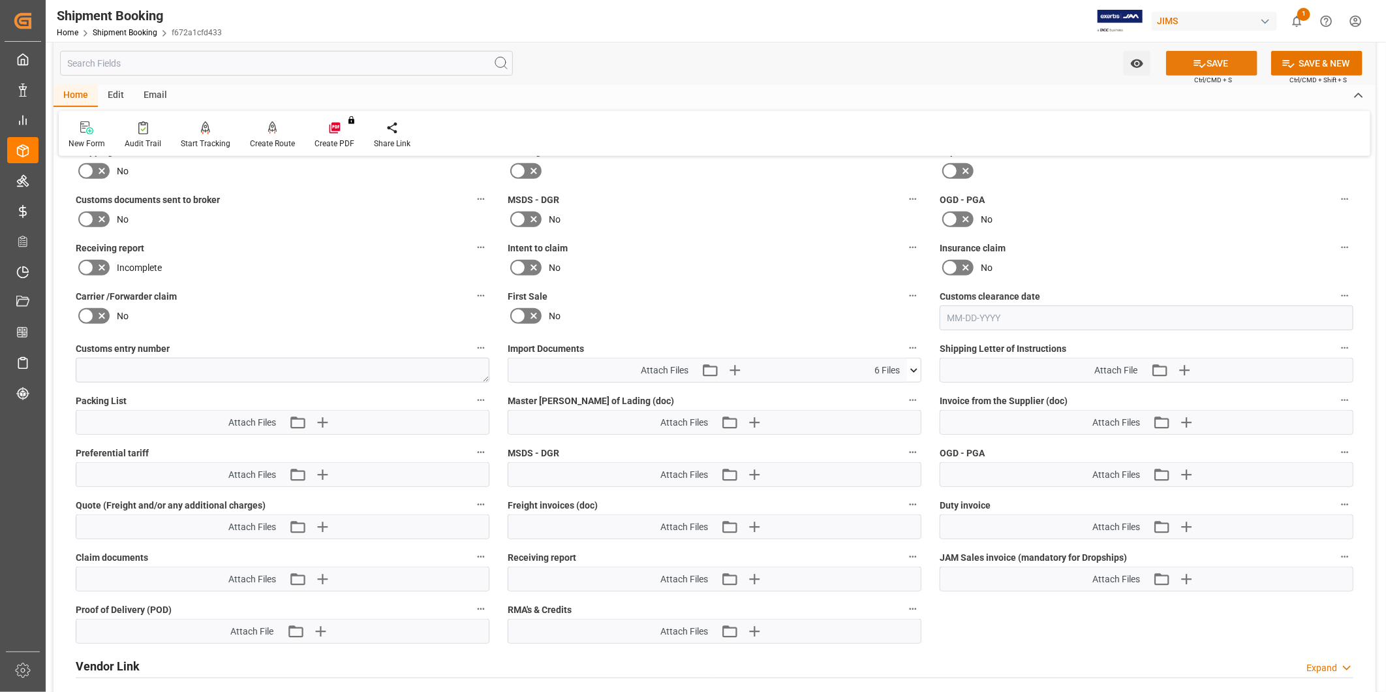
click at [1216, 60] on button "SAVE" at bounding box center [1211, 63] width 91 height 25
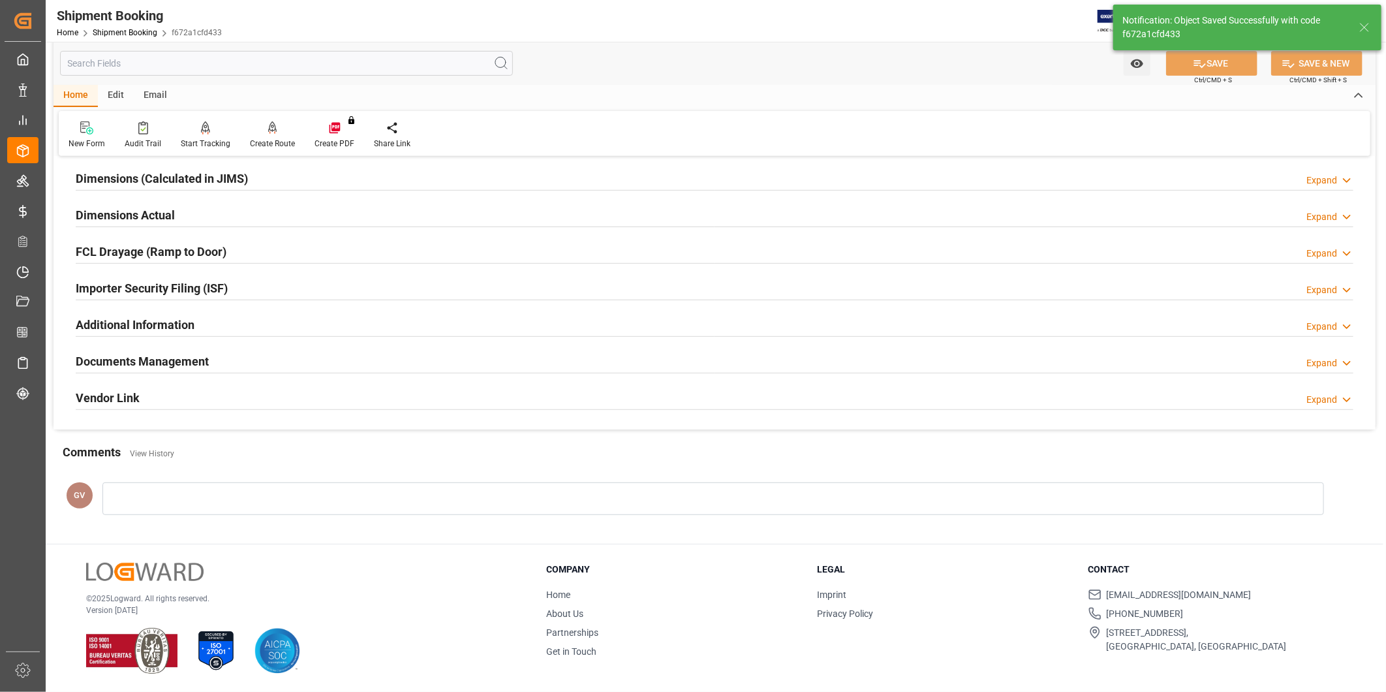
scroll to position [289, 0]
click at [388, 353] on div "Documents Management Expand" at bounding box center [715, 360] width 1278 height 25
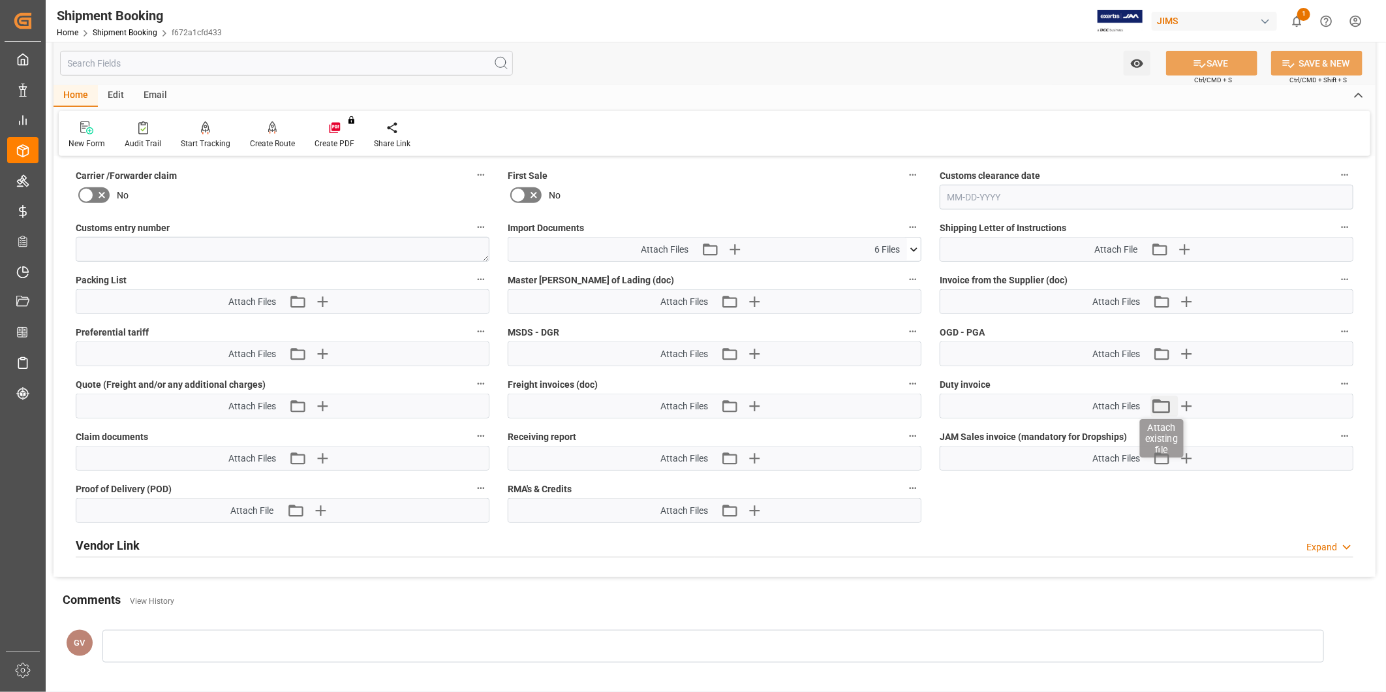
scroll to position [531, 0]
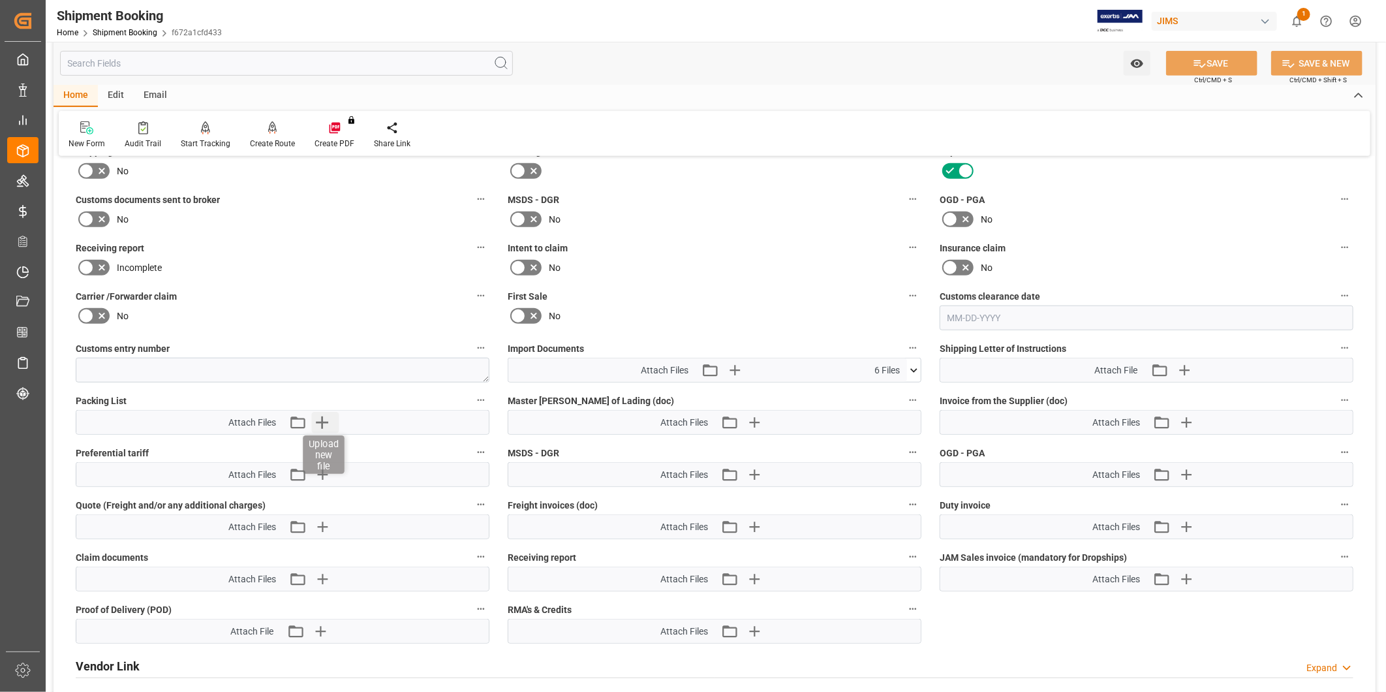
click at [325, 419] on icon "button" at bounding box center [322, 422] width 12 height 12
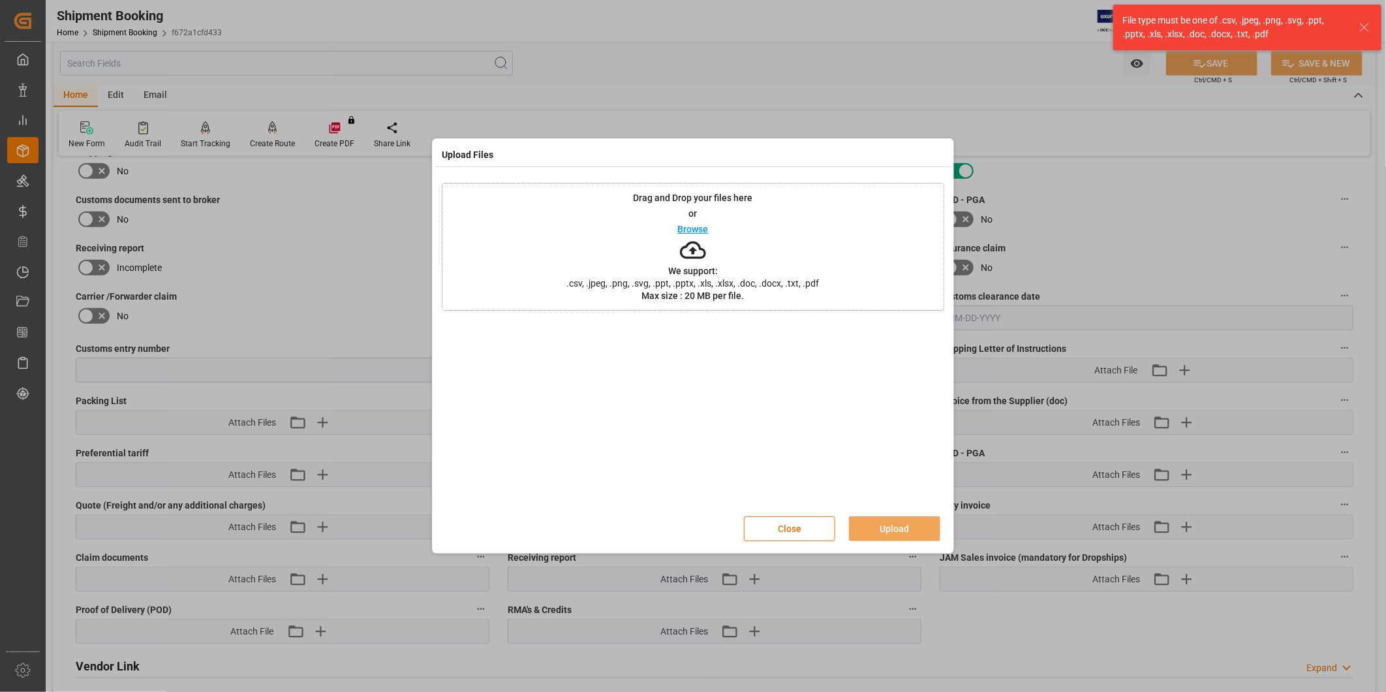
click at [927, 102] on div "Upload Files Drag and Drop your files here or Browse We support: .csv, .jpeg, .…" at bounding box center [693, 346] width 1386 height 692
click at [813, 540] on div "Close Upload" at bounding box center [849, 528] width 210 height 25
click at [812, 537] on button "Close" at bounding box center [789, 528] width 91 height 25
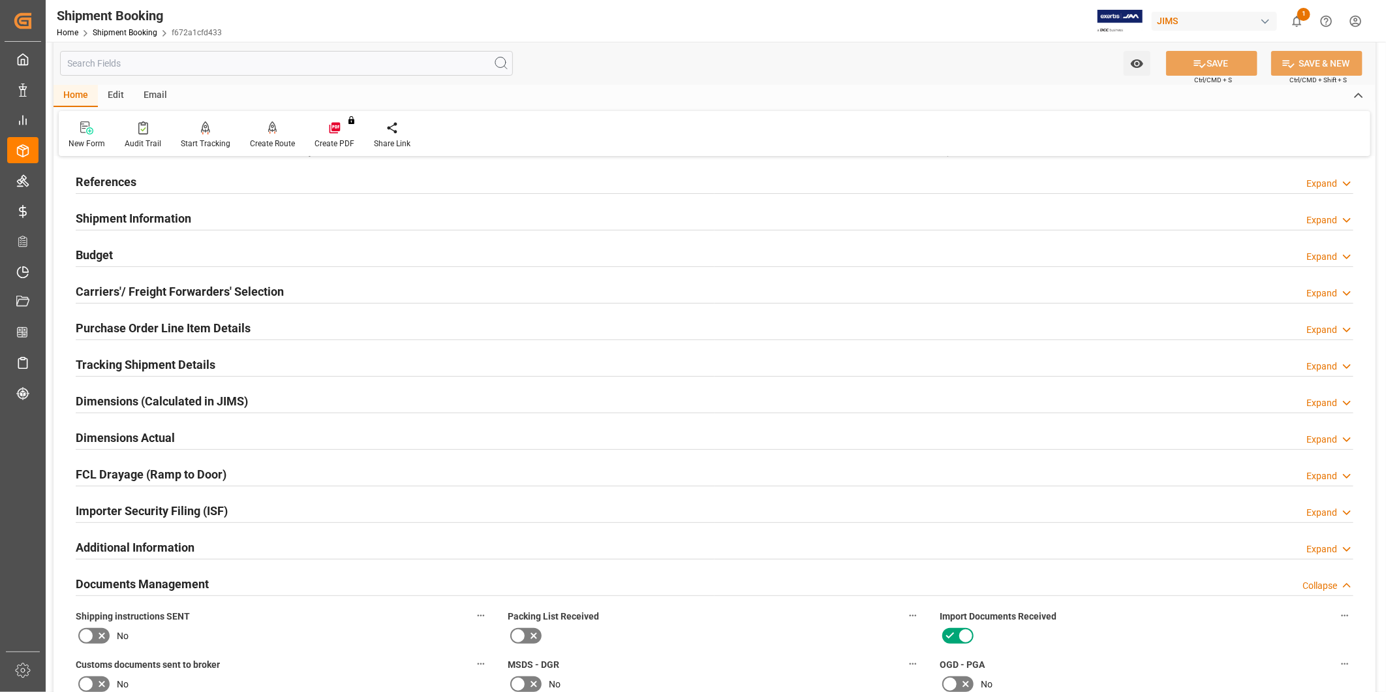
scroll to position [0, 0]
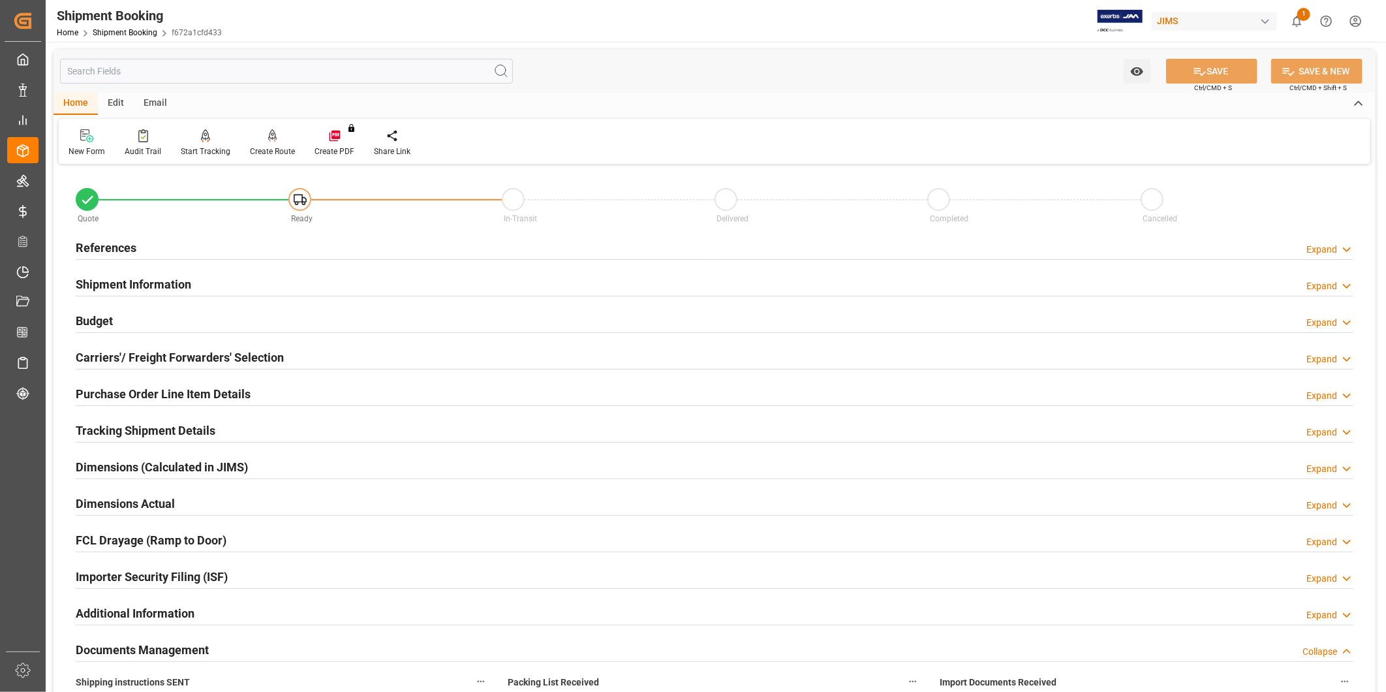
click at [1345, 250] on icon at bounding box center [1346, 250] width 13 height 14
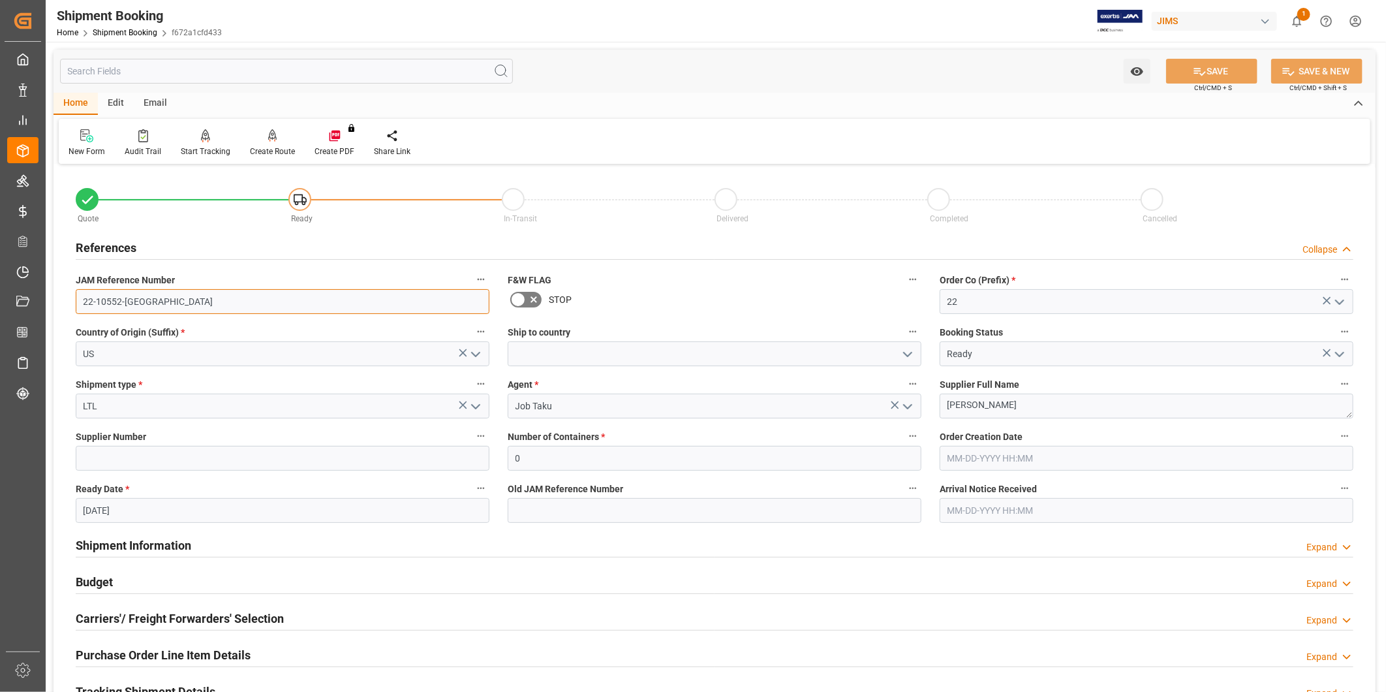
click at [159, 311] on input "22-10552-[GEOGRAPHIC_DATA]" at bounding box center [283, 301] width 414 height 25
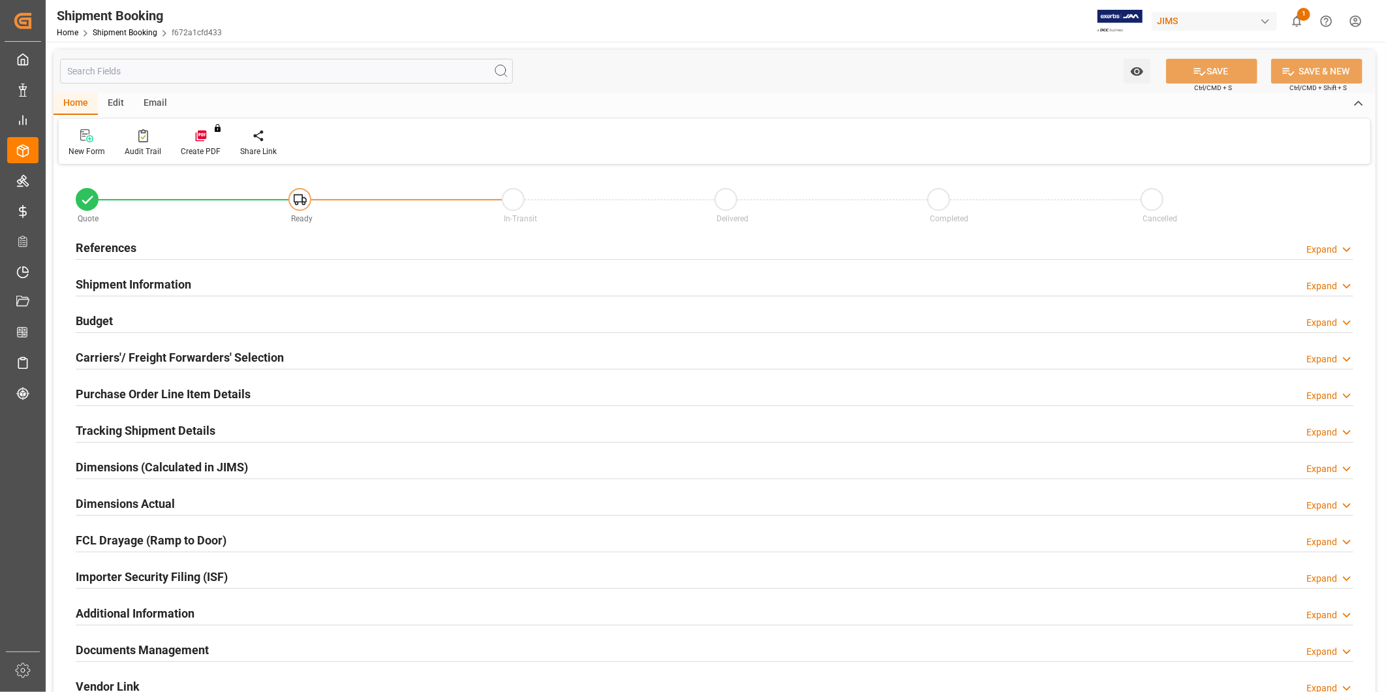
type input "0"
type input "[DATE]"
click at [1336, 252] on div "Expand" at bounding box center [1321, 250] width 31 height 14
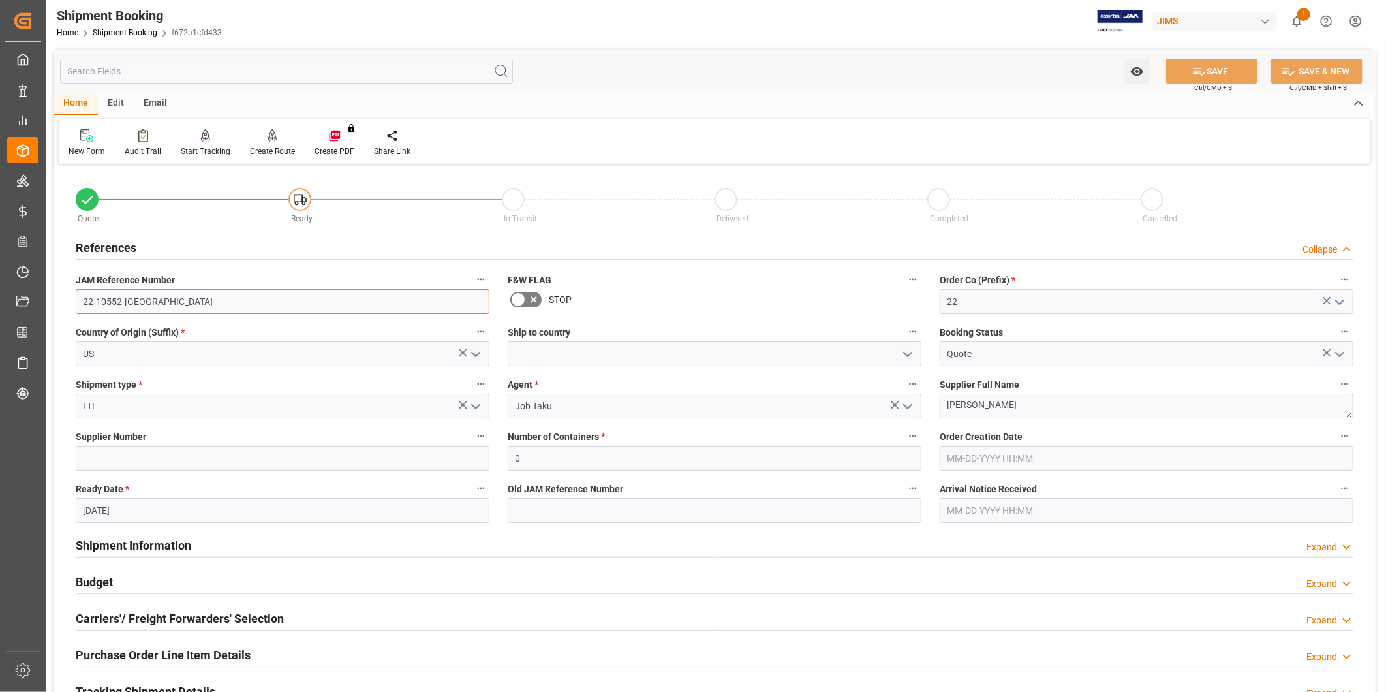
click at [262, 304] on input "22-10552-[GEOGRAPHIC_DATA]" at bounding box center [283, 301] width 414 height 25
click at [134, 302] on input "22-10552-[GEOGRAPHIC_DATA]" at bounding box center [283, 301] width 414 height 25
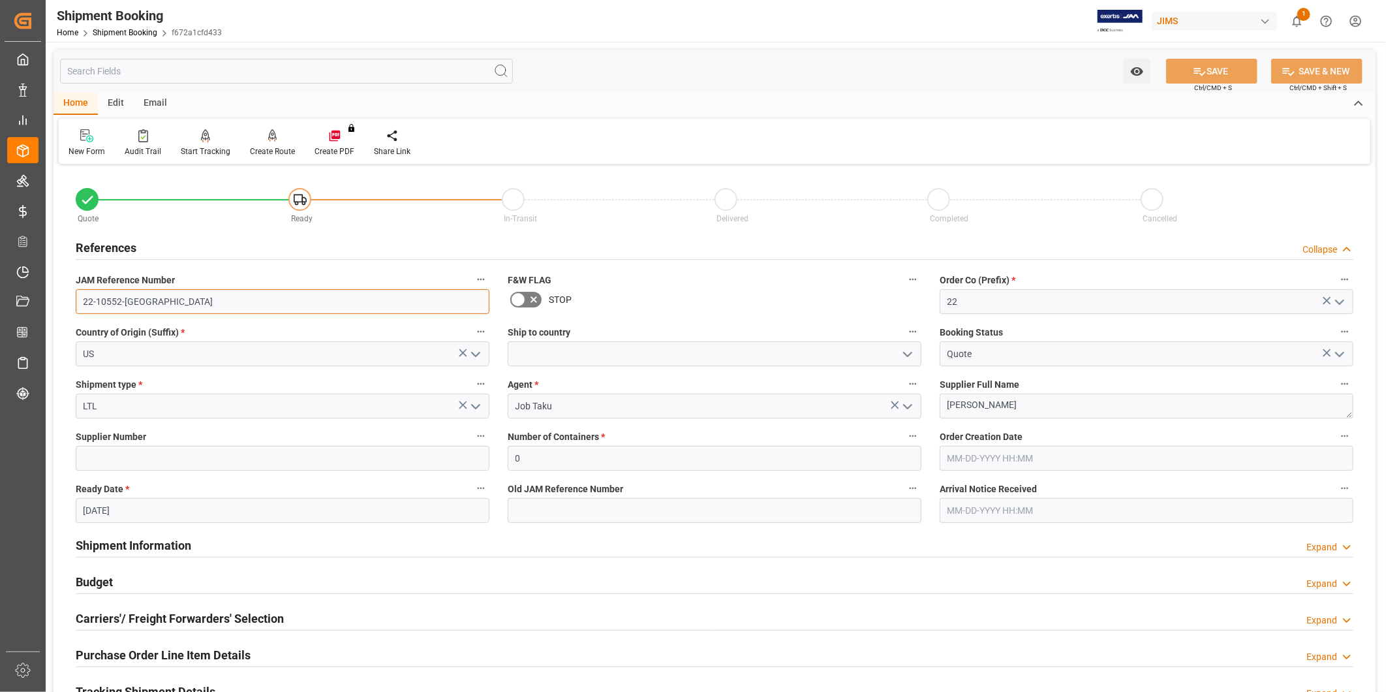
click at [134, 302] on input "22-10552-[GEOGRAPHIC_DATA]" at bounding box center [283, 301] width 414 height 25
click at [134, 300] on input "22-10552-[GEOGRAPHIC_DATA]" at bounding box center [283, 301] width 414 height 25
